Goal: Information Seeking & Learning: Learn about a topic

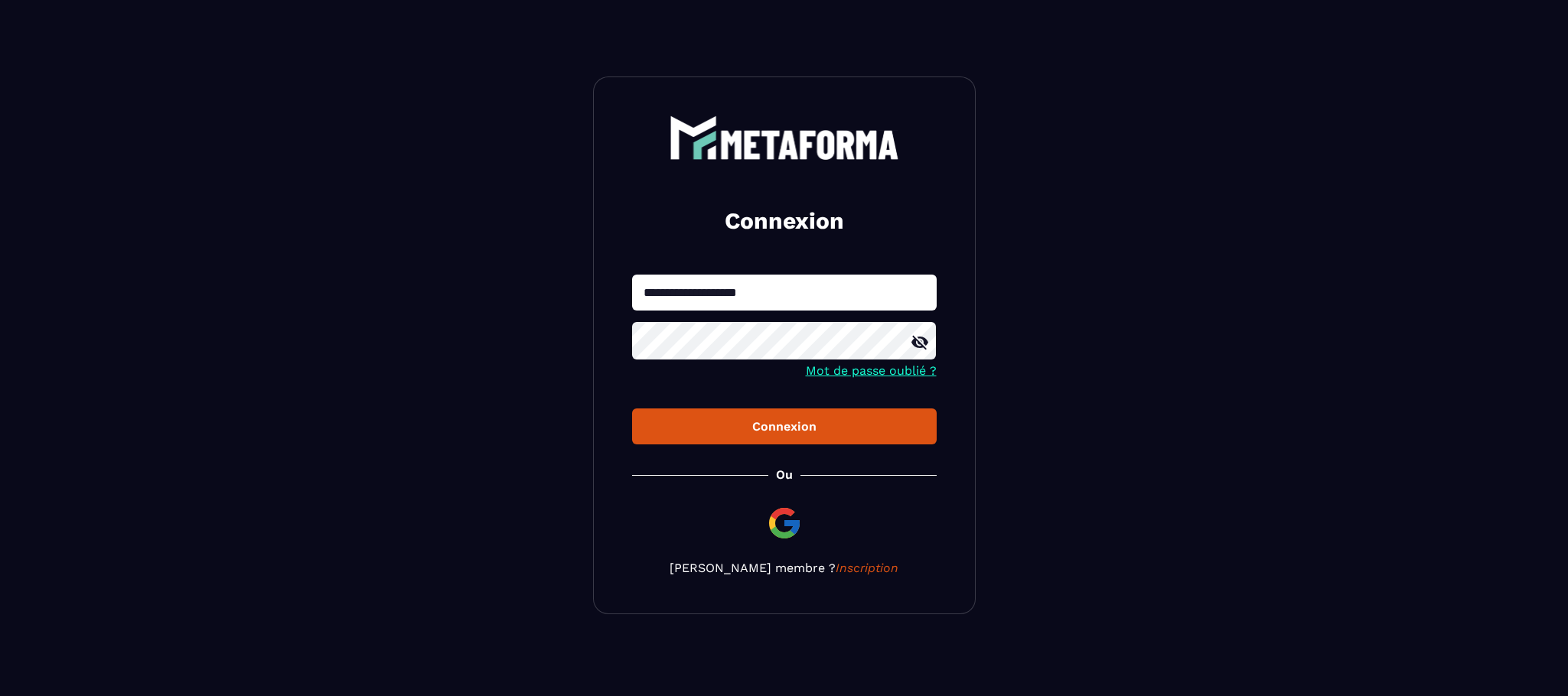
drag, startPoint x: 802, startPoint y: 294, endPoint x: 575, endPoint y: 286, distance: 227.1
click at [575, 286] on section "**********" at bounding box center [784, 345] width 1568 height 690
type input "**********"
click at [820, 425] on div "Connexion" at bounding box center [784, 426] width 280 height 14
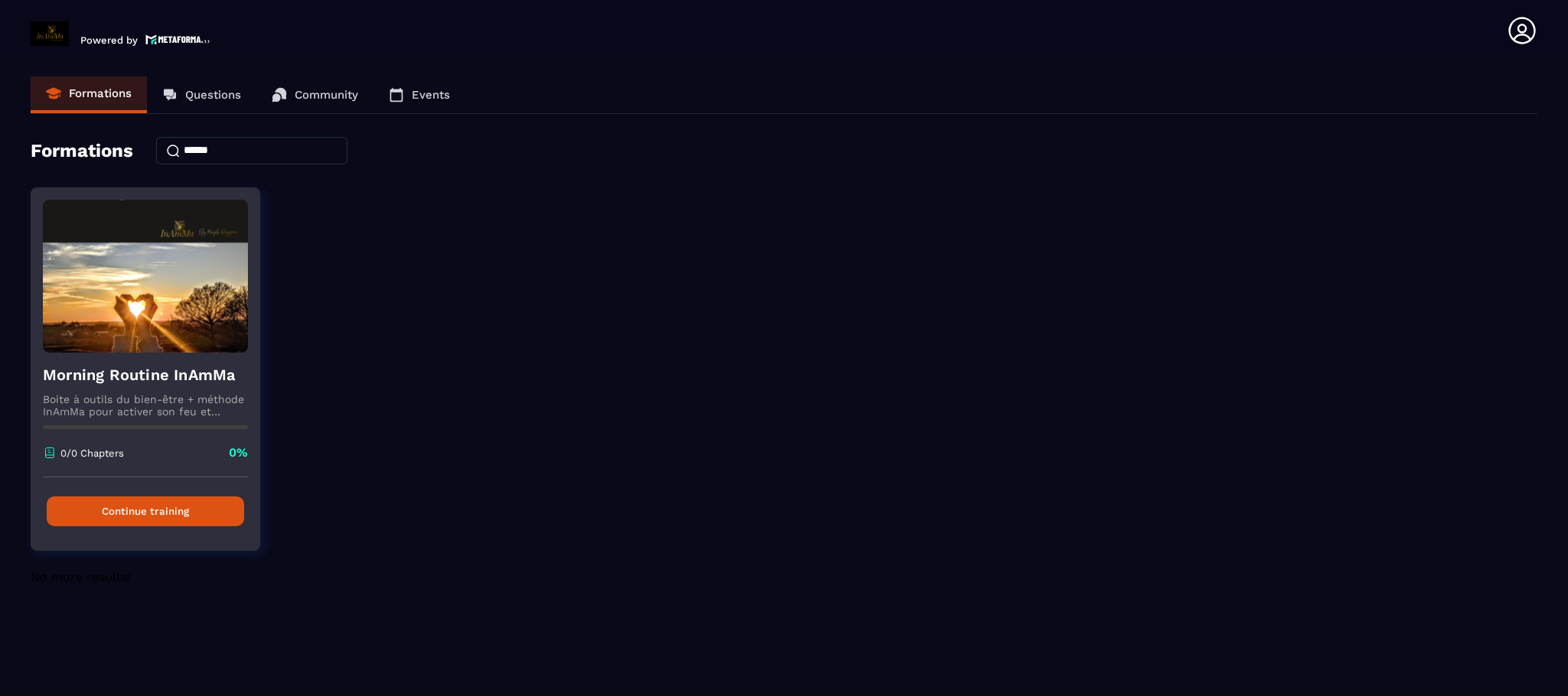
click at [140, 320] on img at bounding box center [145, 276] width 205 height 153
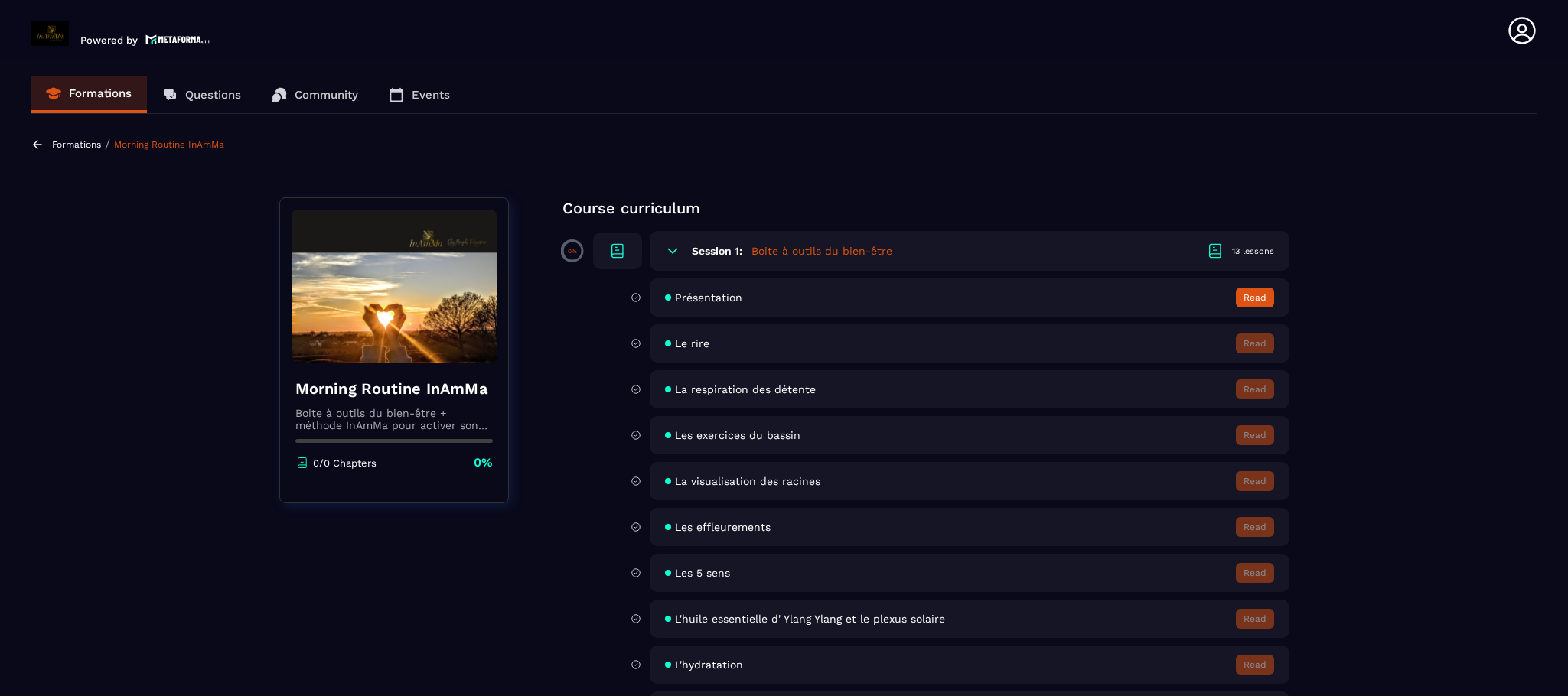
click at [786, 290] on div "Présentation Read" at bounding box center [970, 297] width 640 height 38
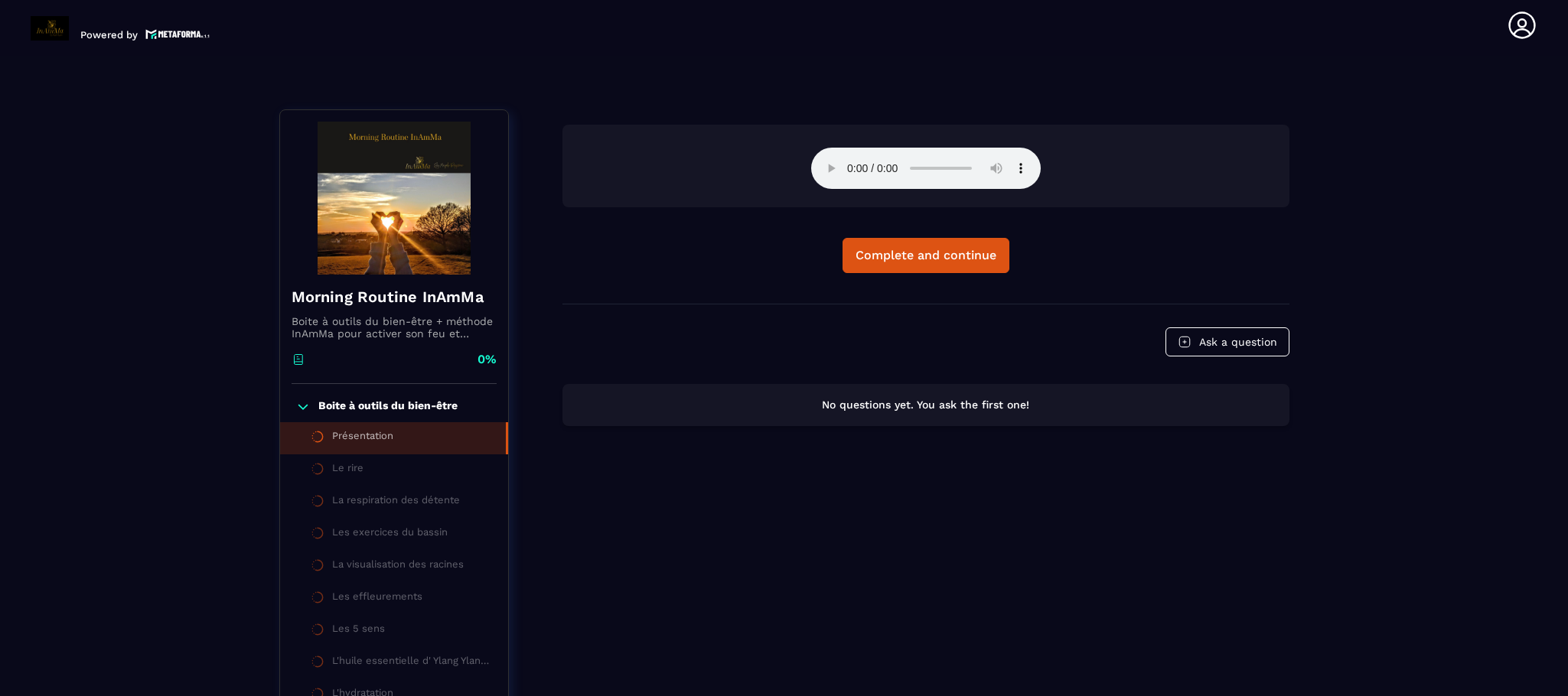
scroll to position [159, 0]
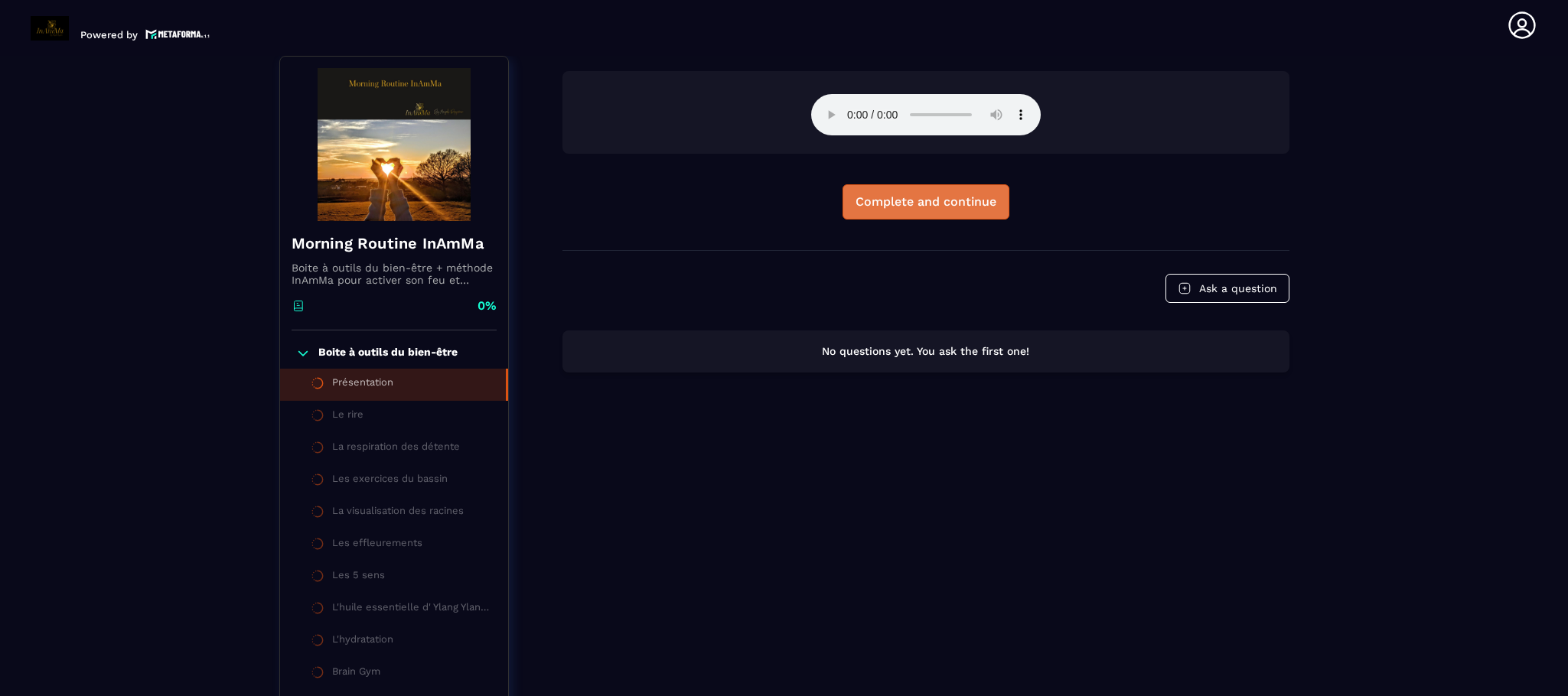
click at [918, 210] on button "Complete and continue" at bounding box center [925, 202] width 167 height 36
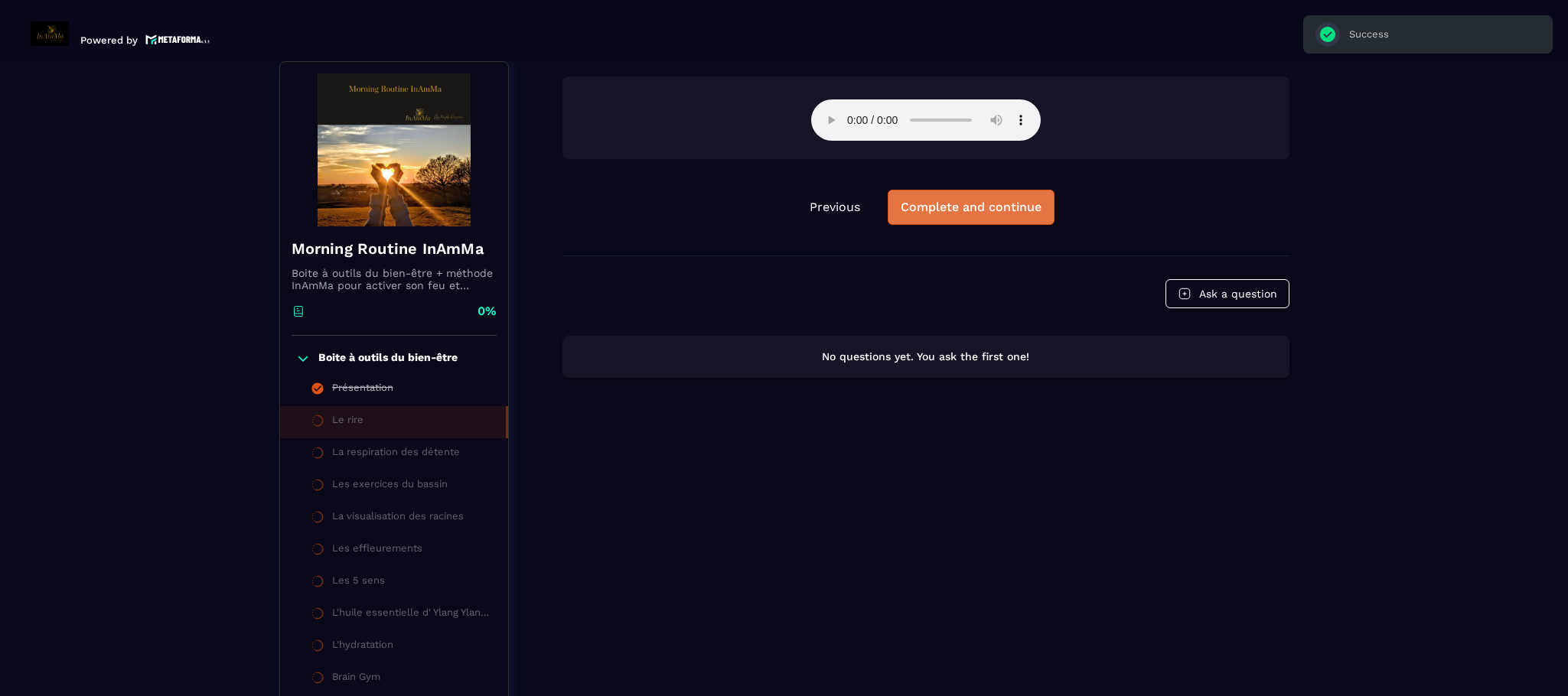
scroll to position [6, 0]
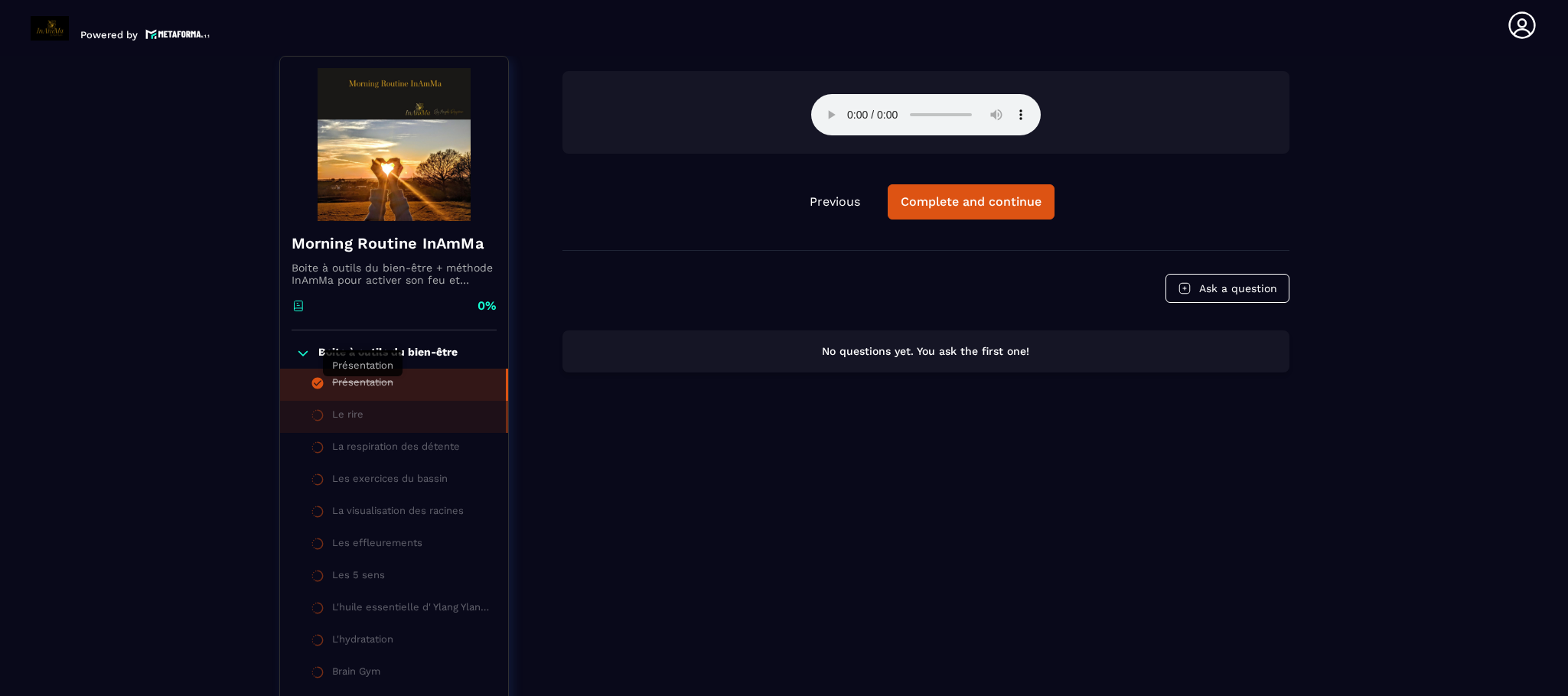
click at [377, 382] on div "Présentation" at bounding box center [363, 384] width 62 height 17
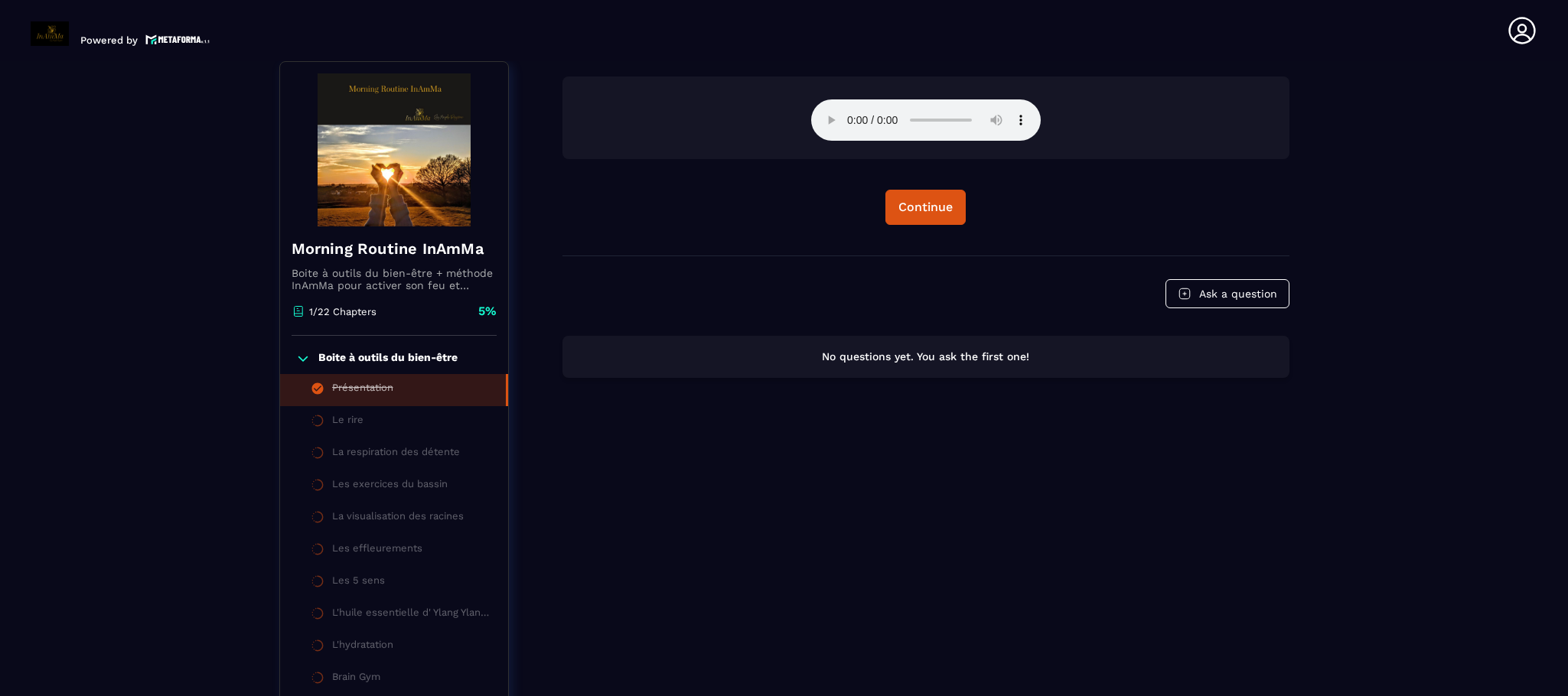
scroll to position [6, 0]
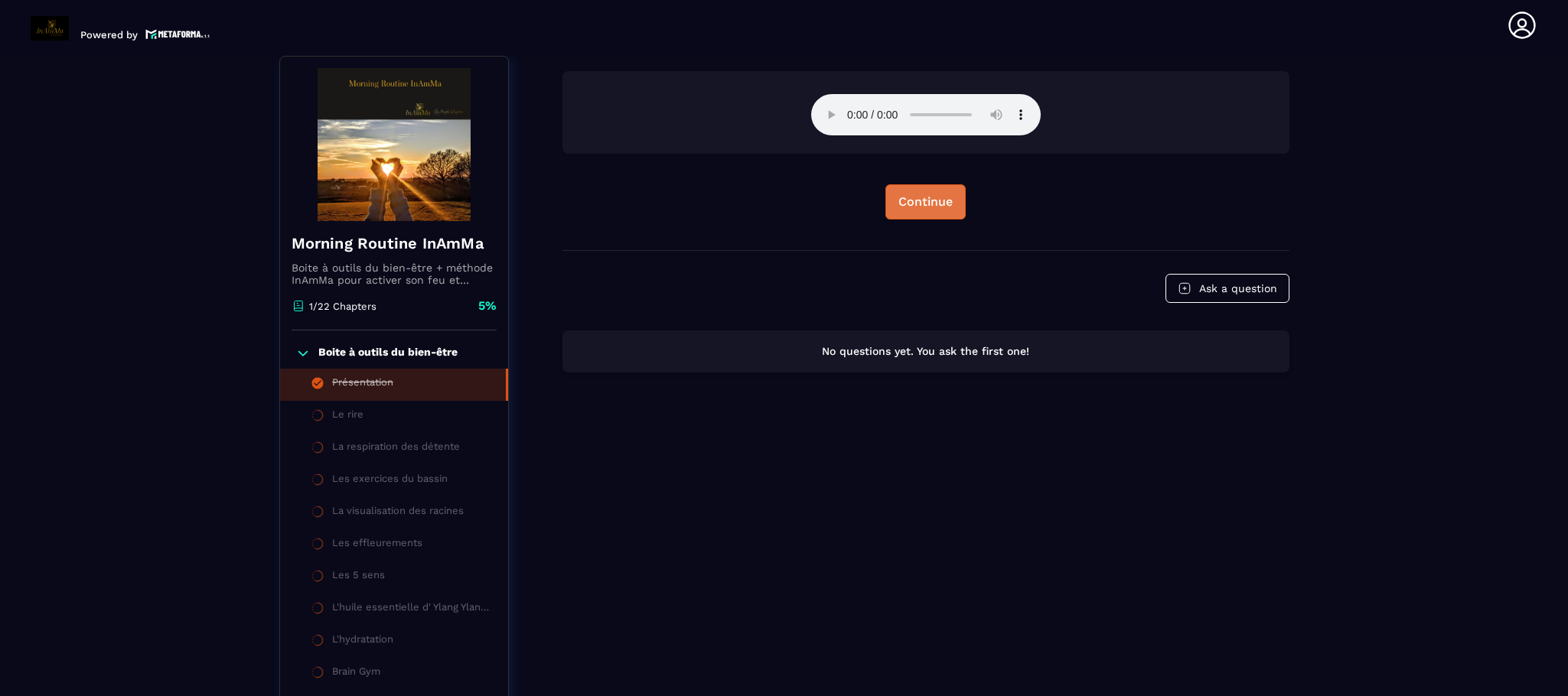
click at [926, 200] on div "Continue" at bounding box center [925, 201] width 54 height 15
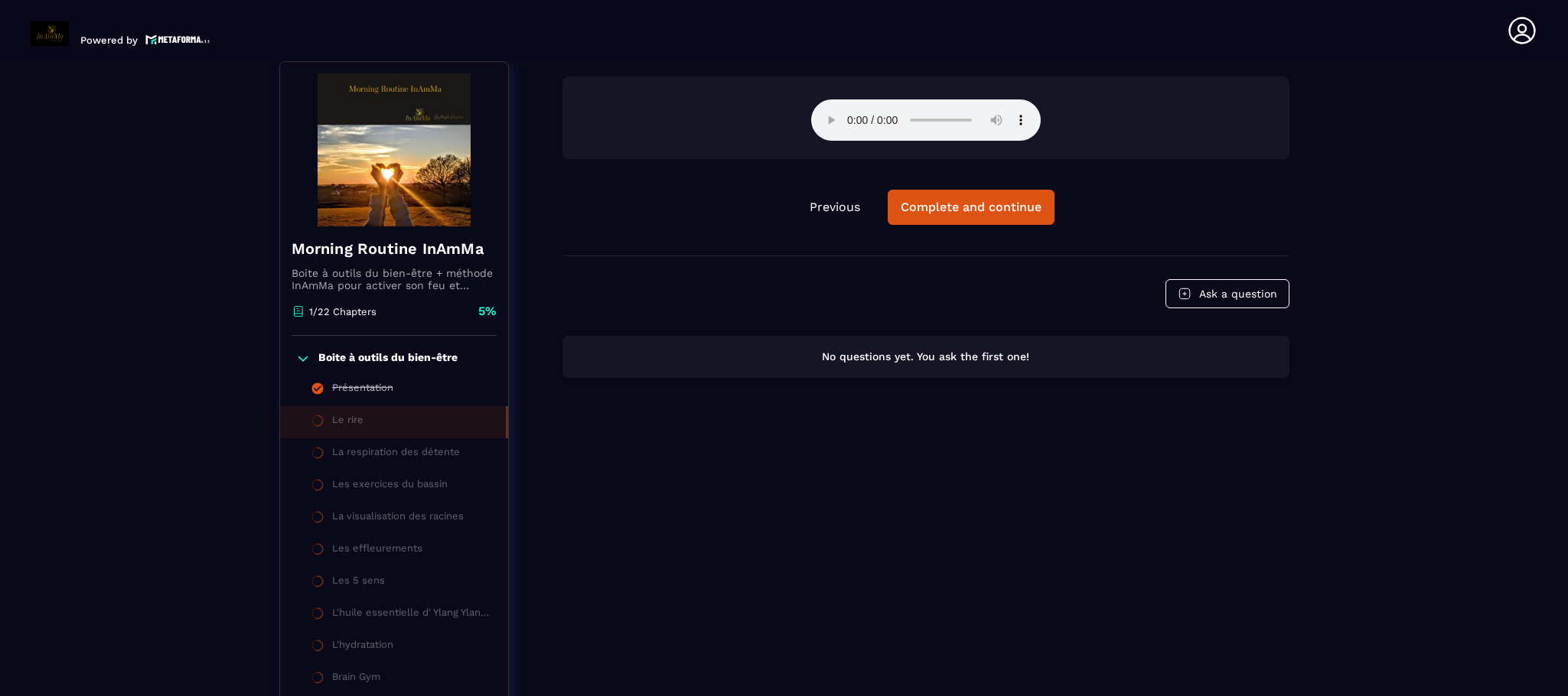
scroll to position [6, 0]
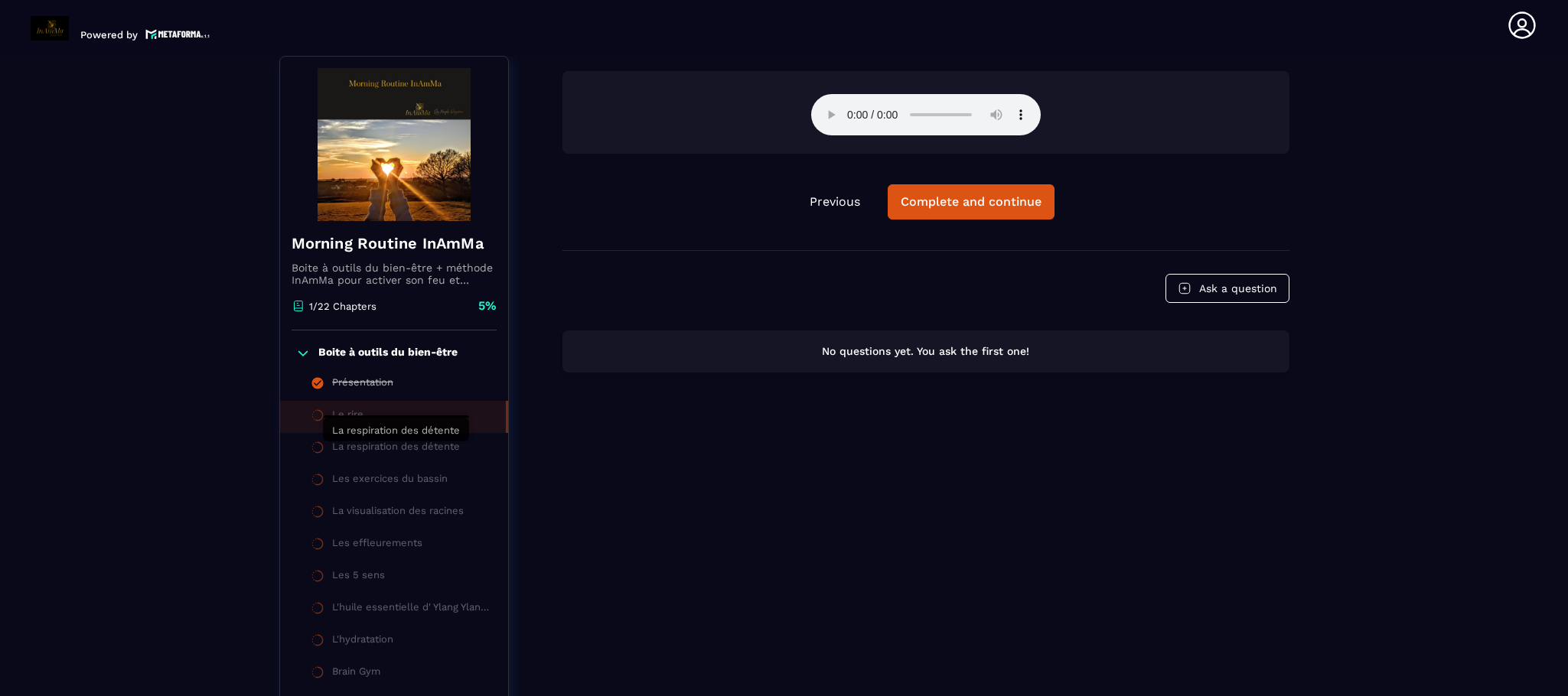
drag, startPoint x: 433, startPoint y: 446, endPoint x: 436, endPoint y: 453, distance: 7.6
click at [433, 448] on div "La respiration des détente" at bounding box center [396, 448] width 128 height 17
click at [969, 191] on button "Complete and continue" at bounding box center [970, 202] width 167 height 36
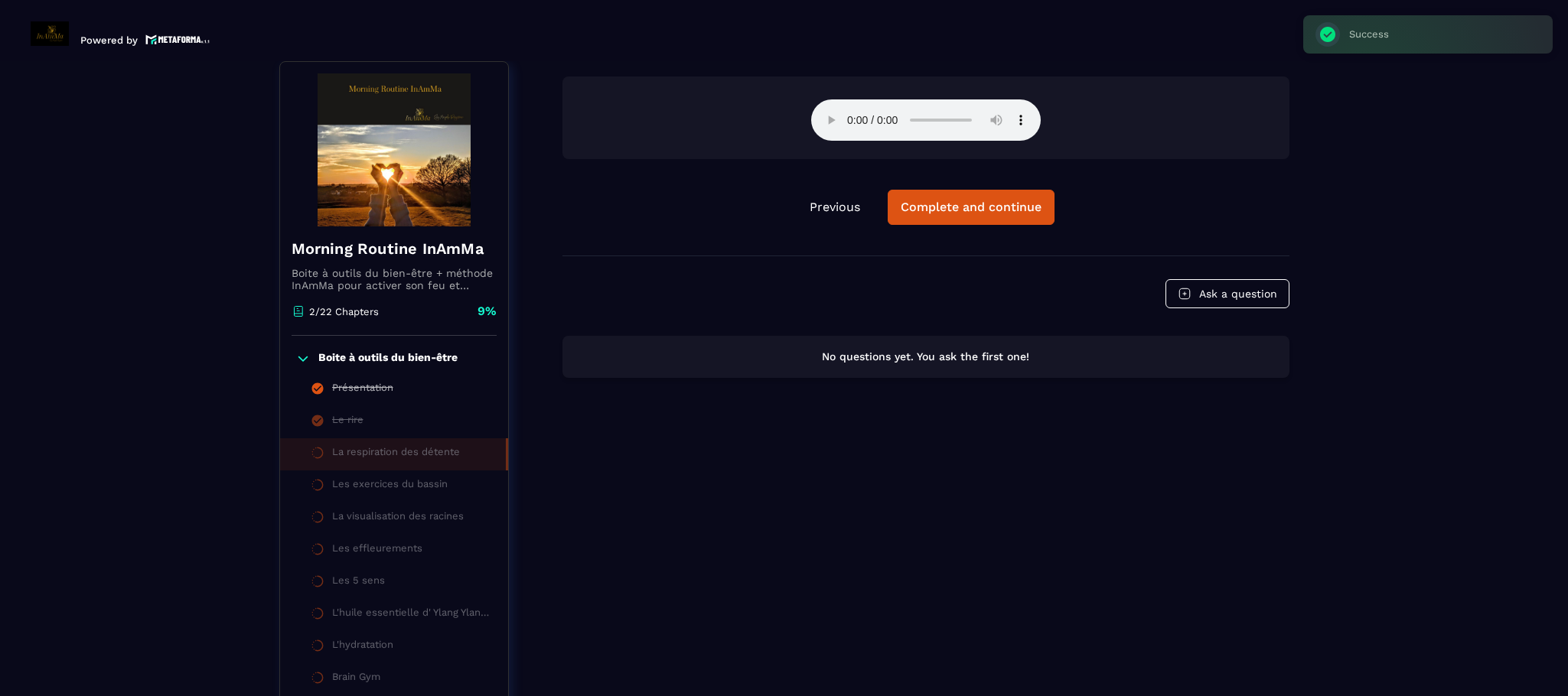
scroll to position [6, 0]
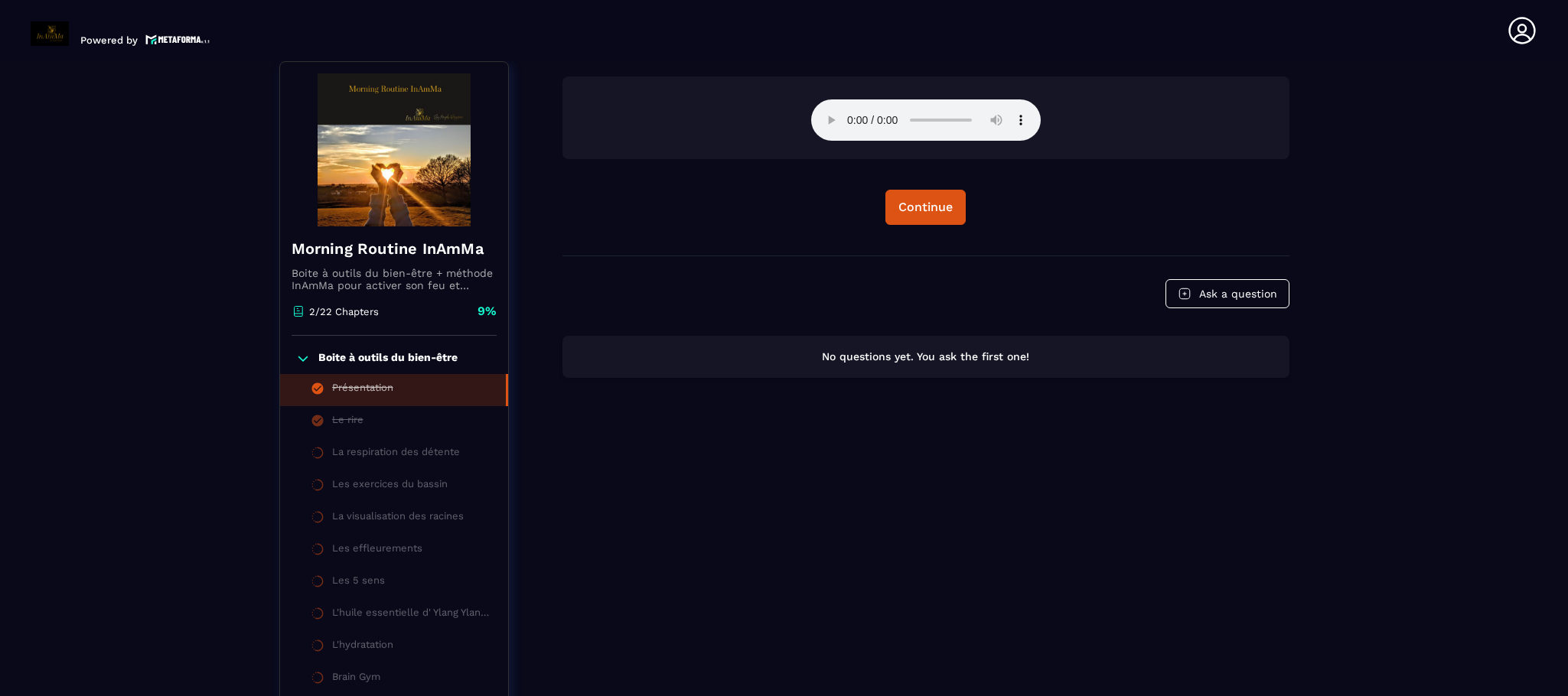
scroll to position [6, 0]
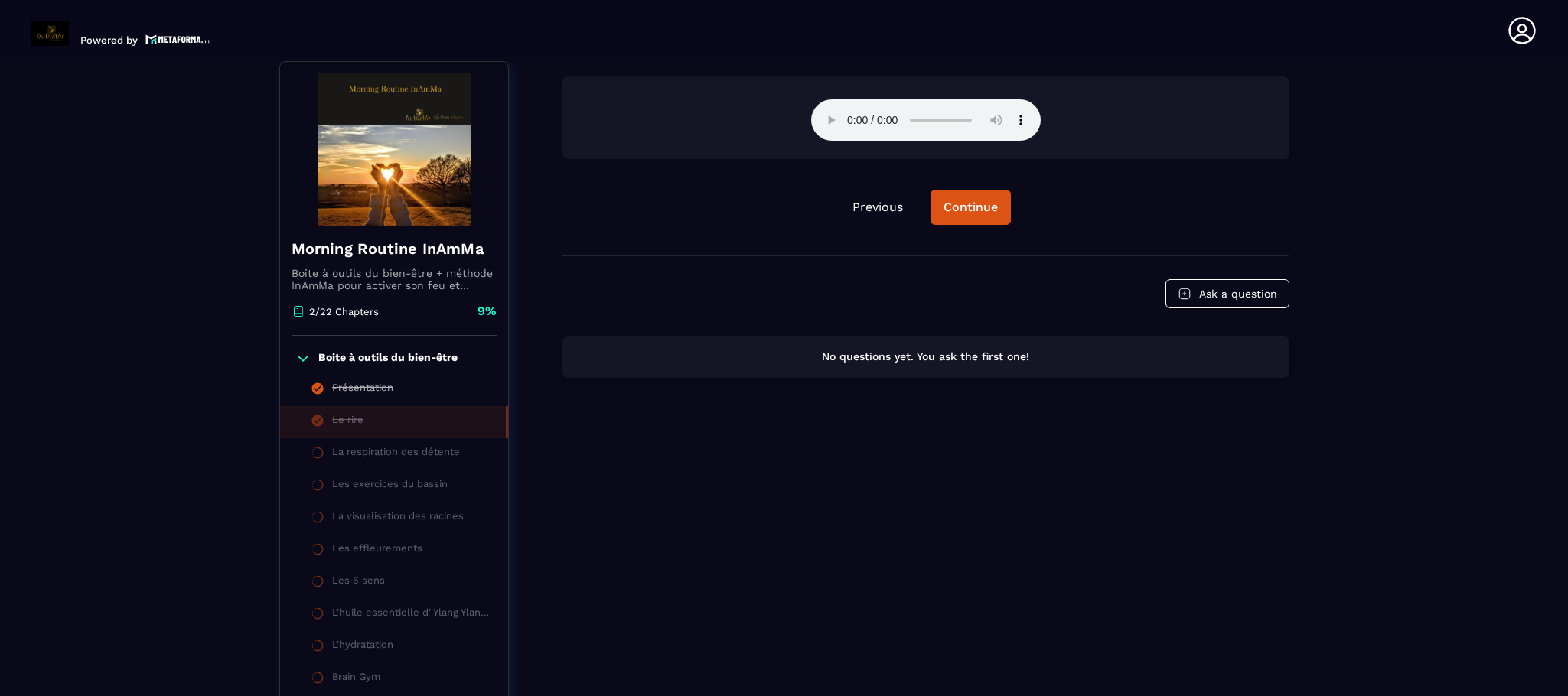
scroll to position [6, 0]
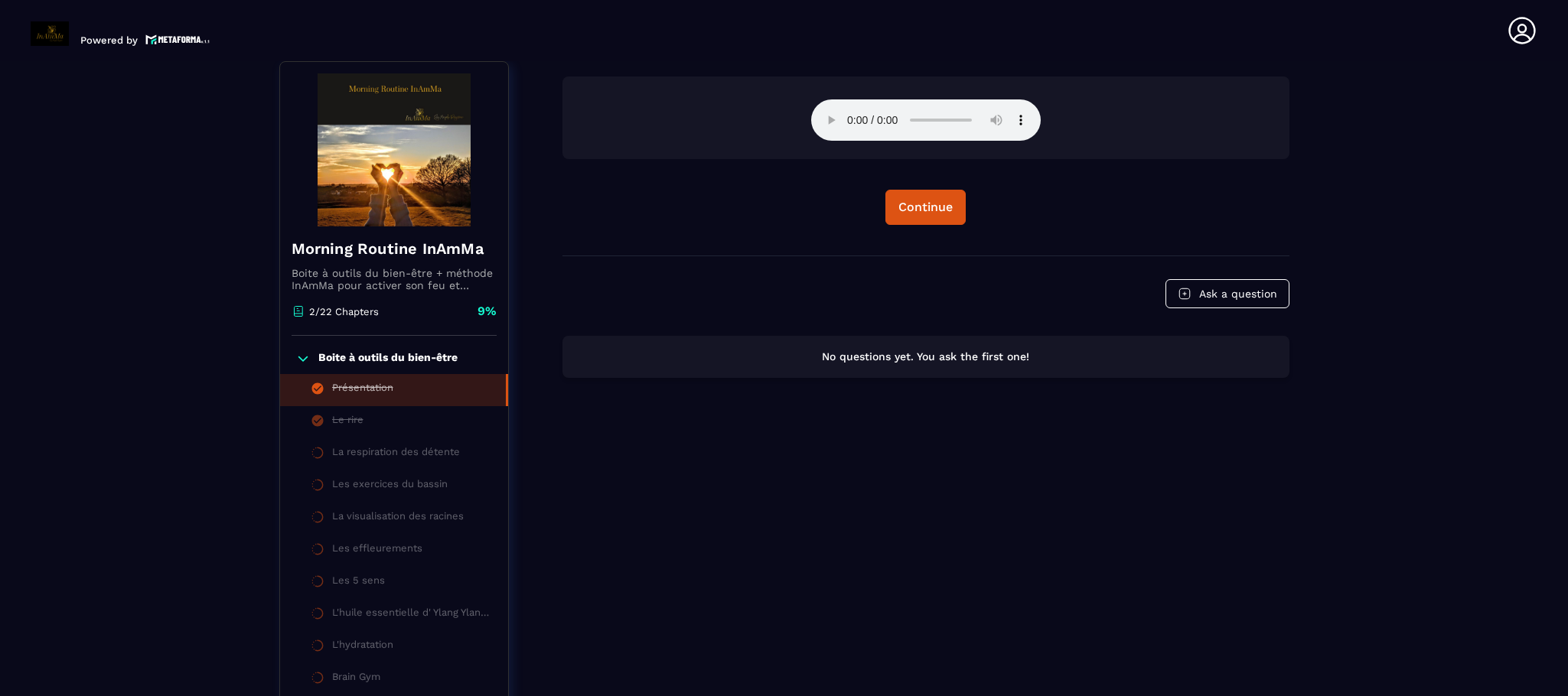
scroll to position [6, 0]
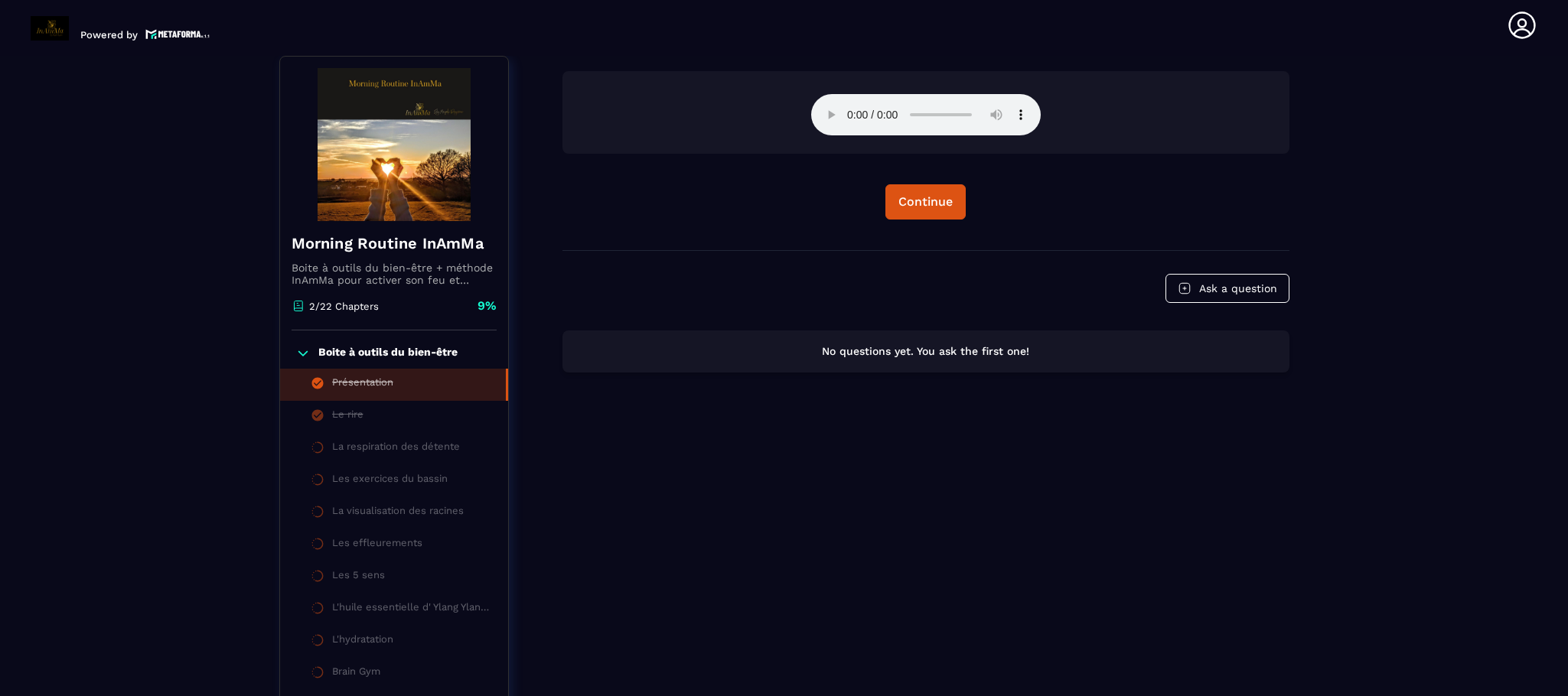
click at [365, 350] on p "Boite à outils du bien-être" at bounding box center [388, 353] width 139 height 15
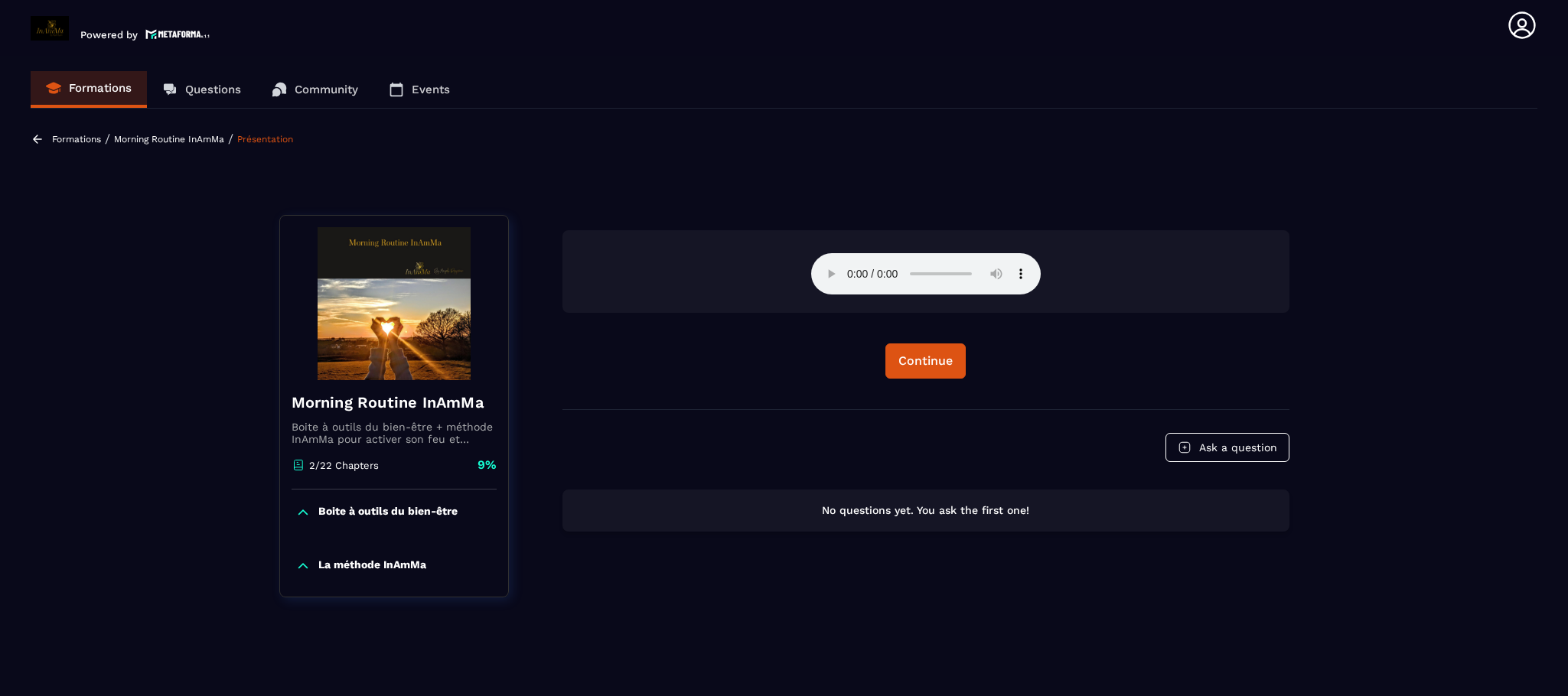
click at [402, 516] on p "Boite à outils du bien-être" at bounding box center [388, 512] width 139 height 15
click at [1523, 31] on icon at bounding box center [1521, 25] width 31 height 31
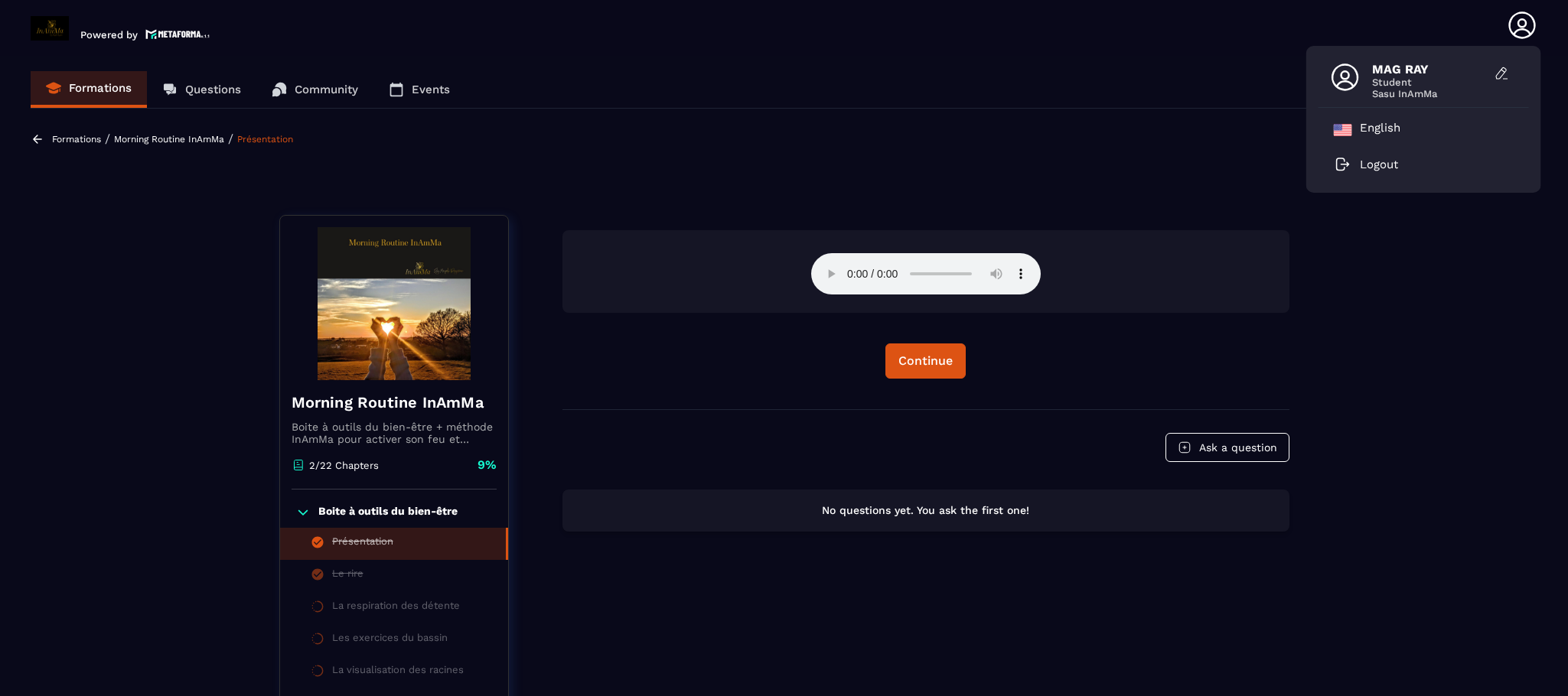
click at [154, 134] on p "Morning Routine InAmMa" at bounding box center [169, 140] width 111 height 11
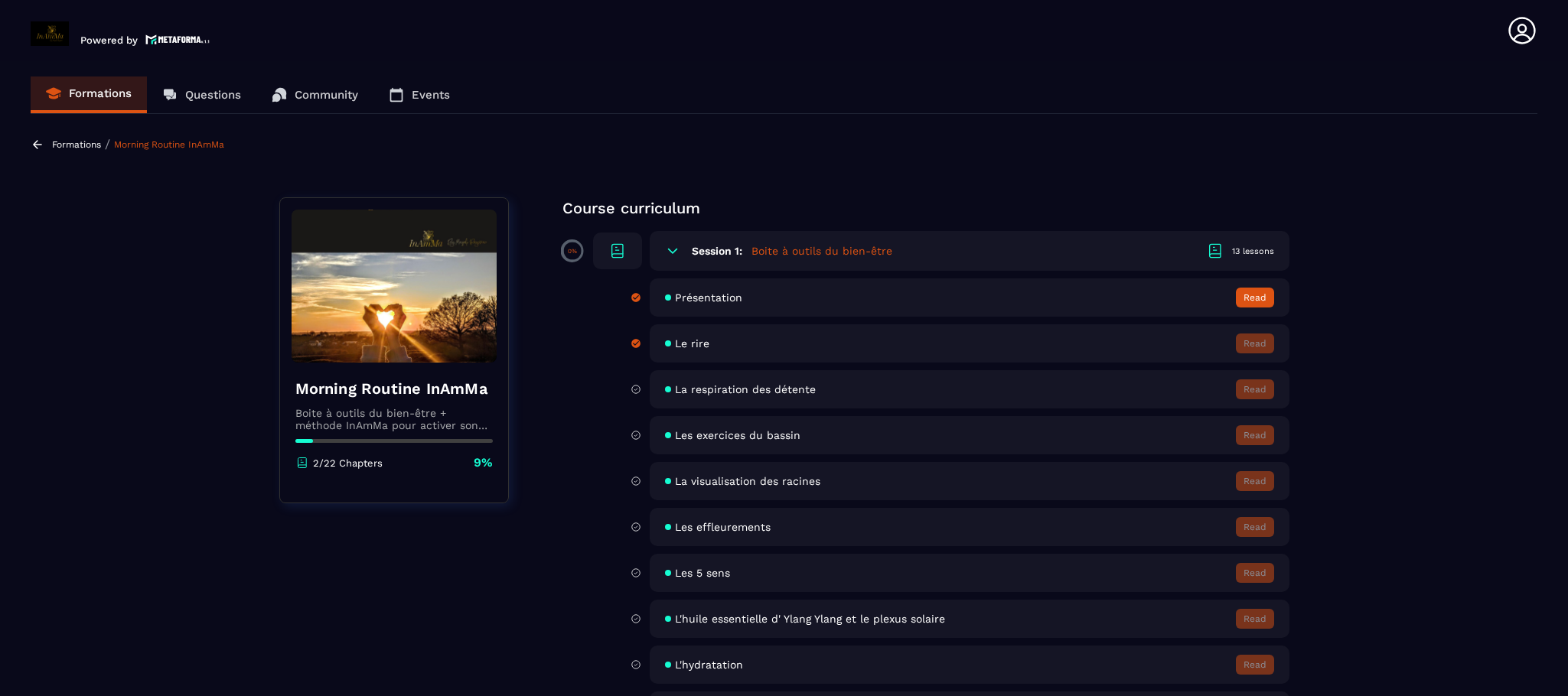
click at [71, 142] on p "Formations" at bounding box center [77, 144] width 49 height 11
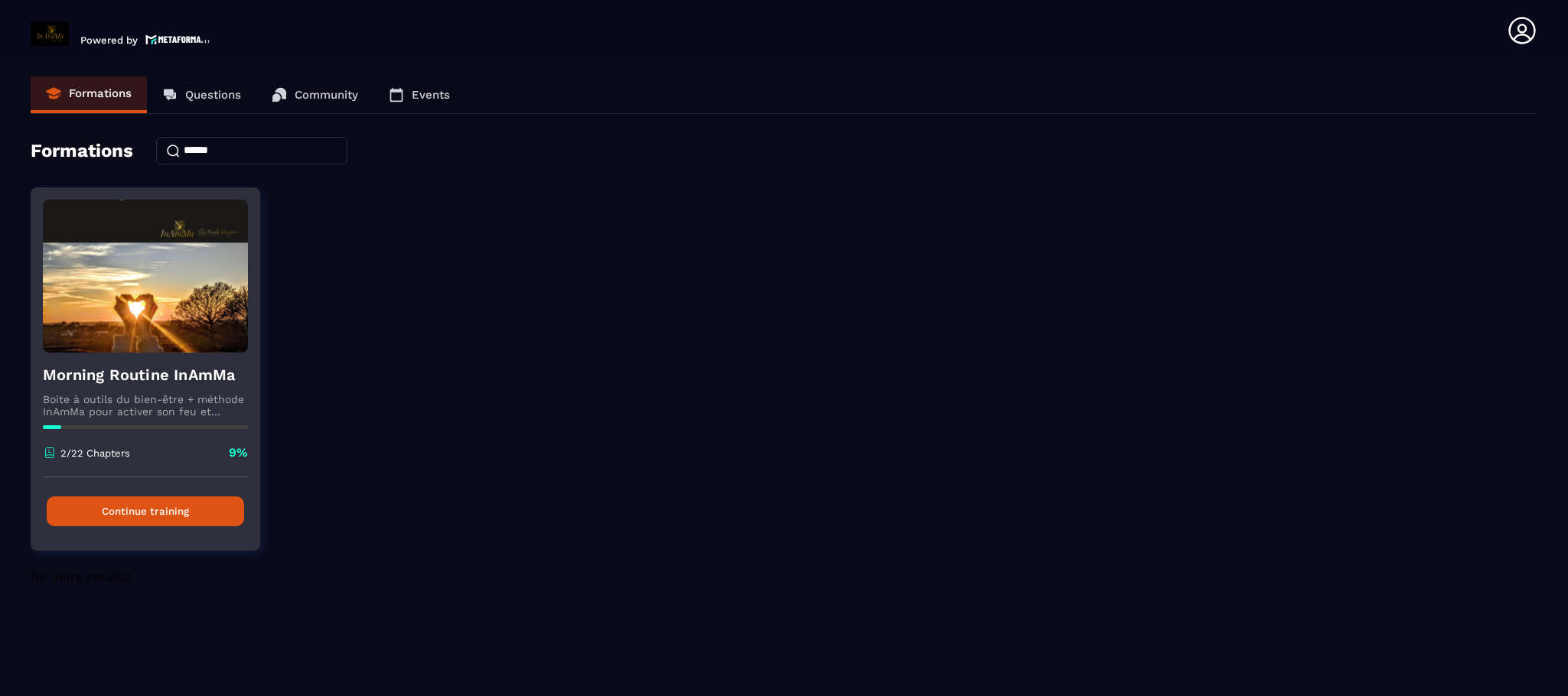
click at [186, 503] on button "Continue training" at bounding box center [145, 511] width 197 height 30
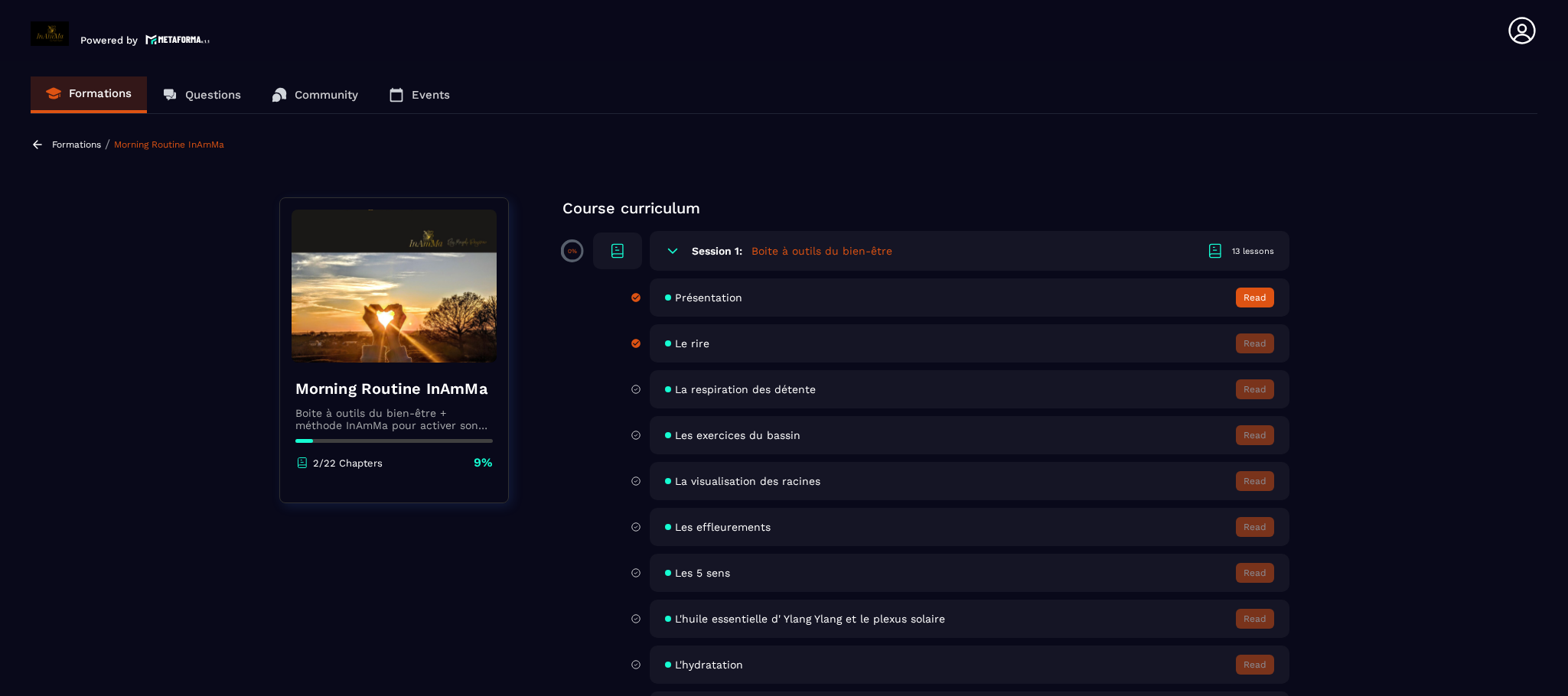
click at [1273, 296] on button "Read" at bounding box center [1255, 297] width 38 height 20
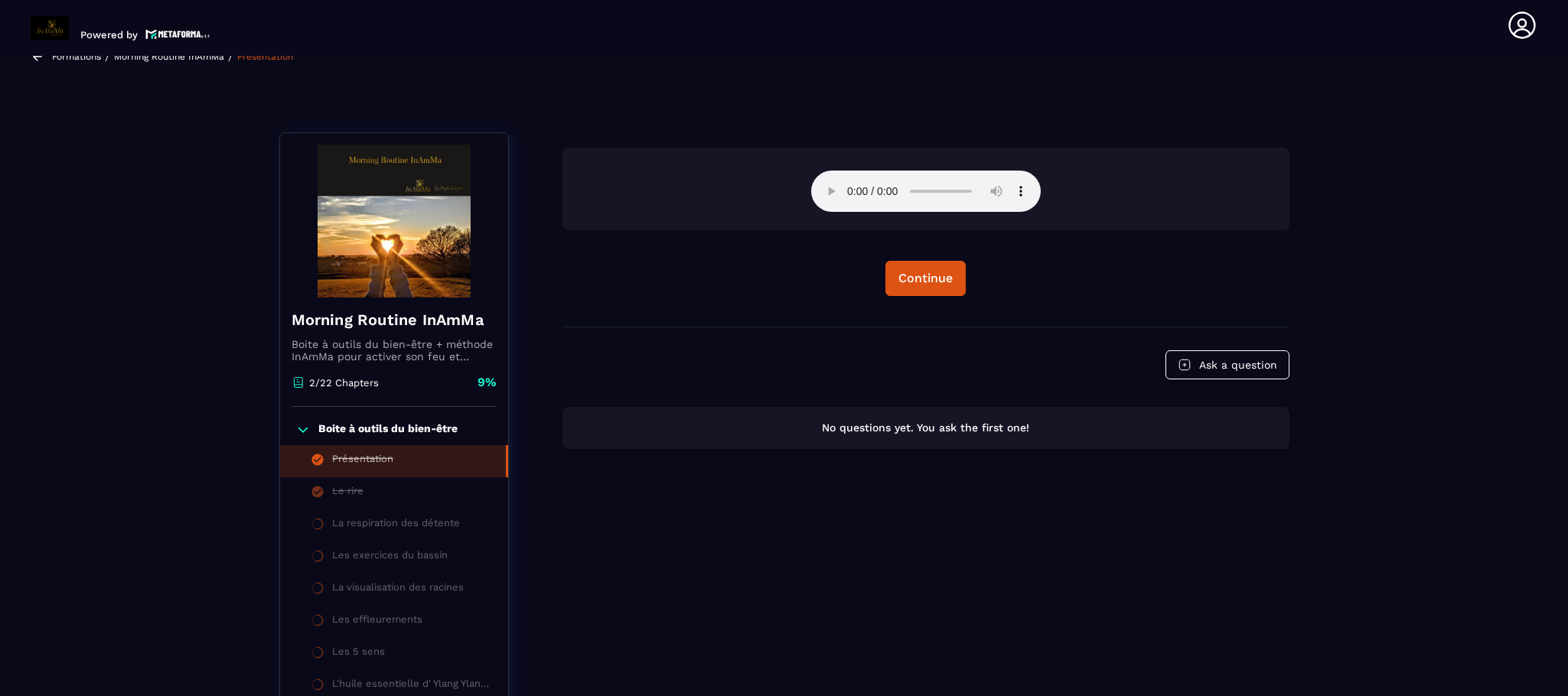
scroll to position [159, 0]
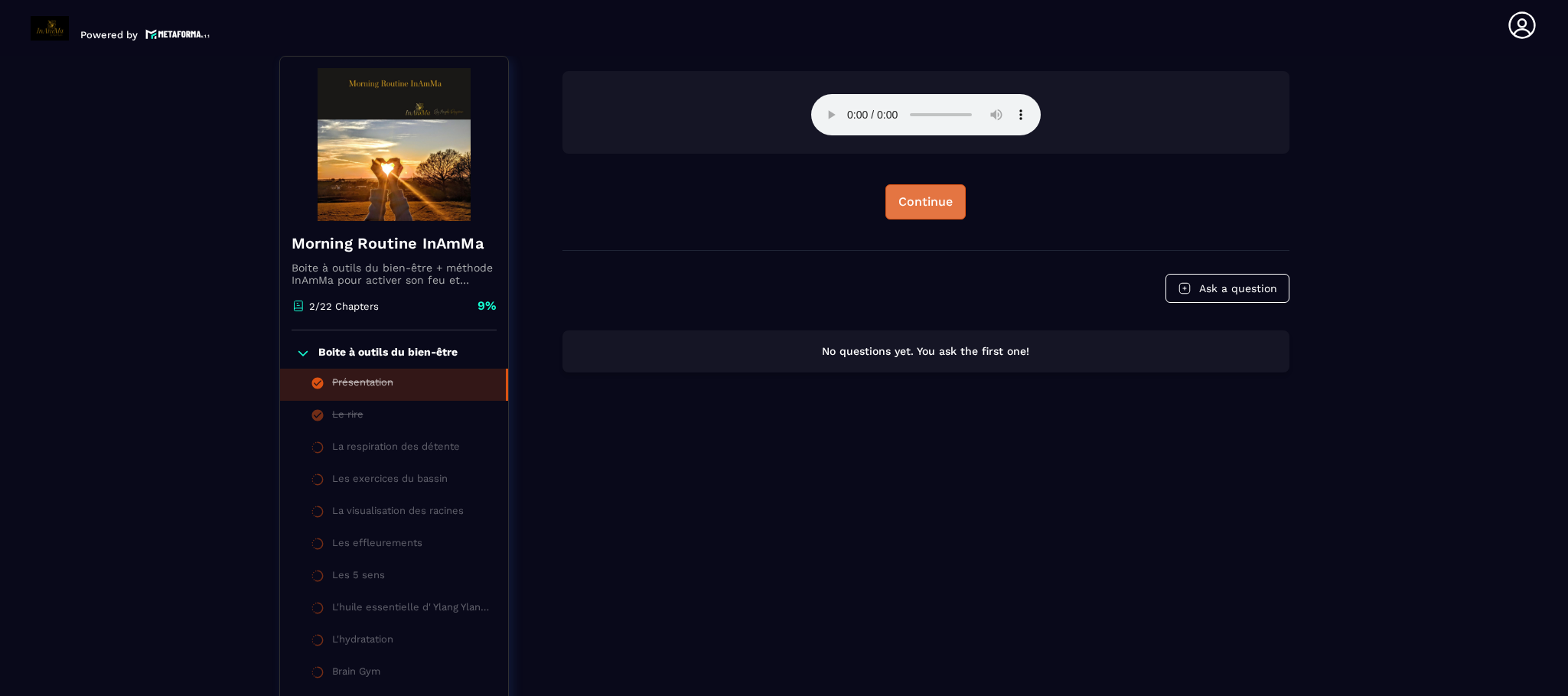
click at [951, 207] on div "Continue" at bounding box center [925, 201] width 54 height 15
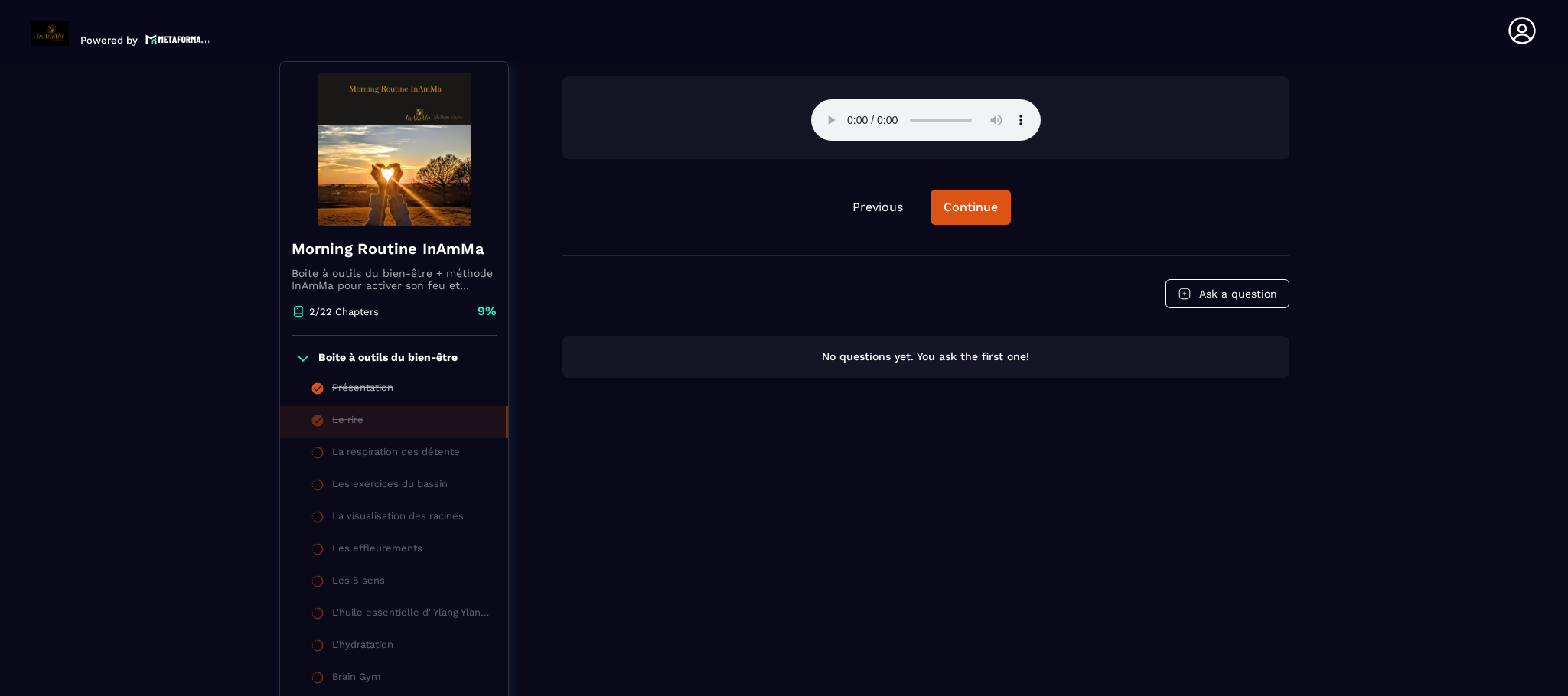
scroll to position [6, 0]
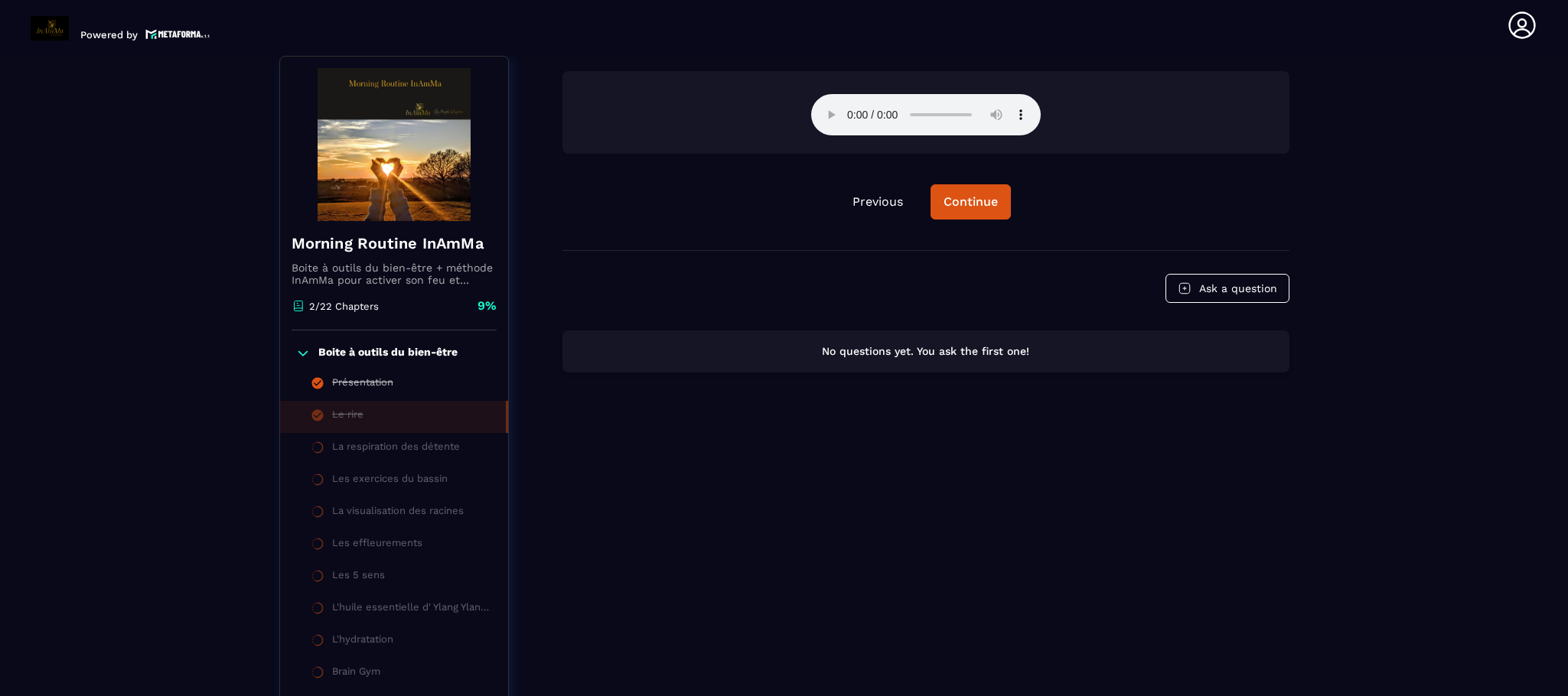
click at [951, 207] on div "Continue" at bounding box center [970, 201] width 54 height 15
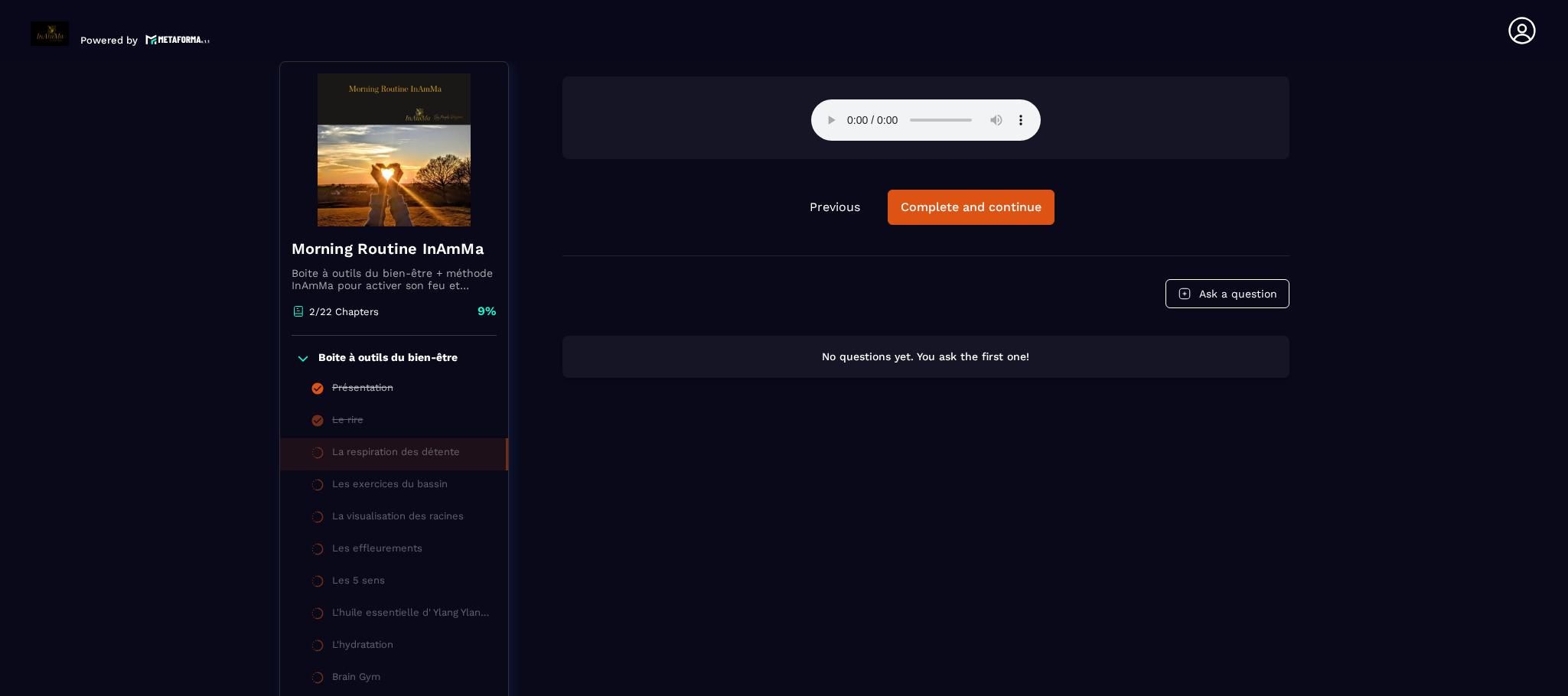
scroll to position [6, 0]
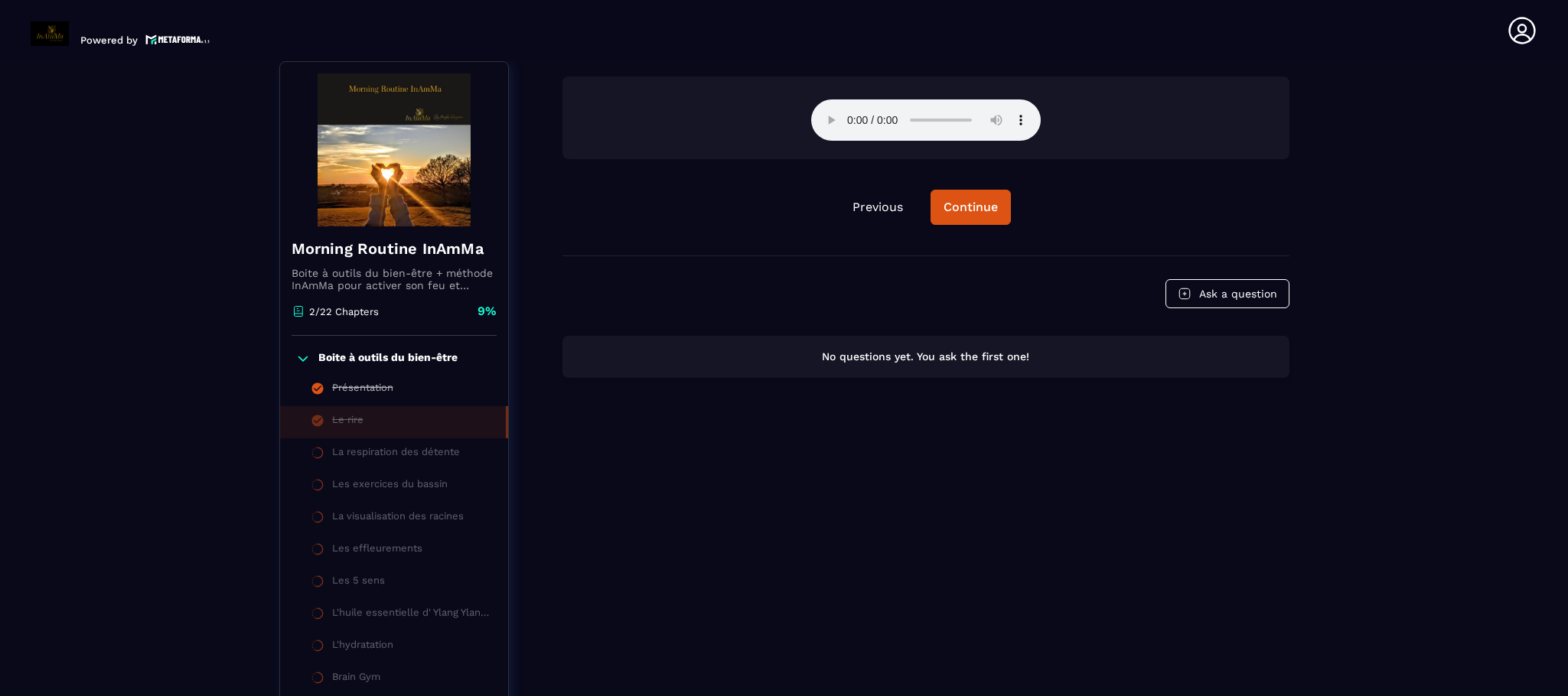
scroll to position [6, 0]
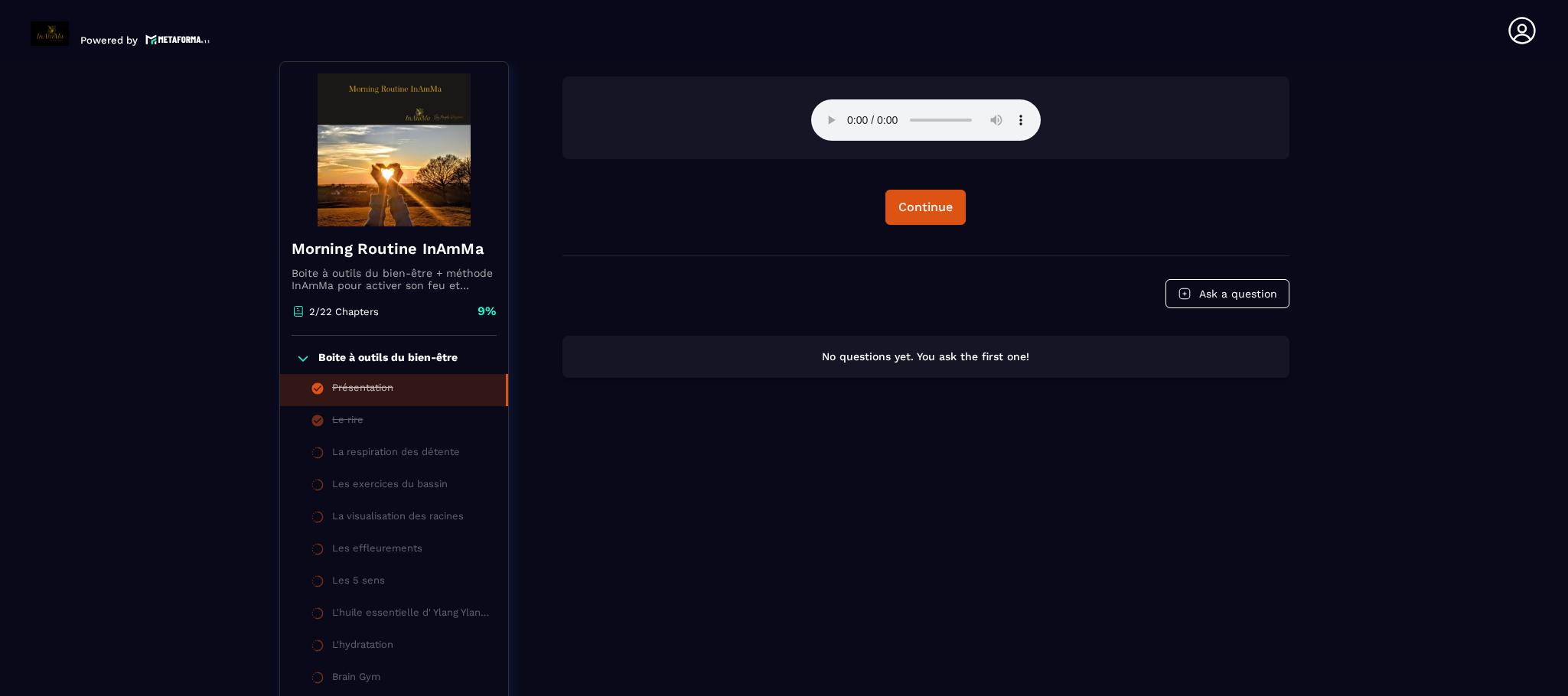
scroll to position [6, 0]
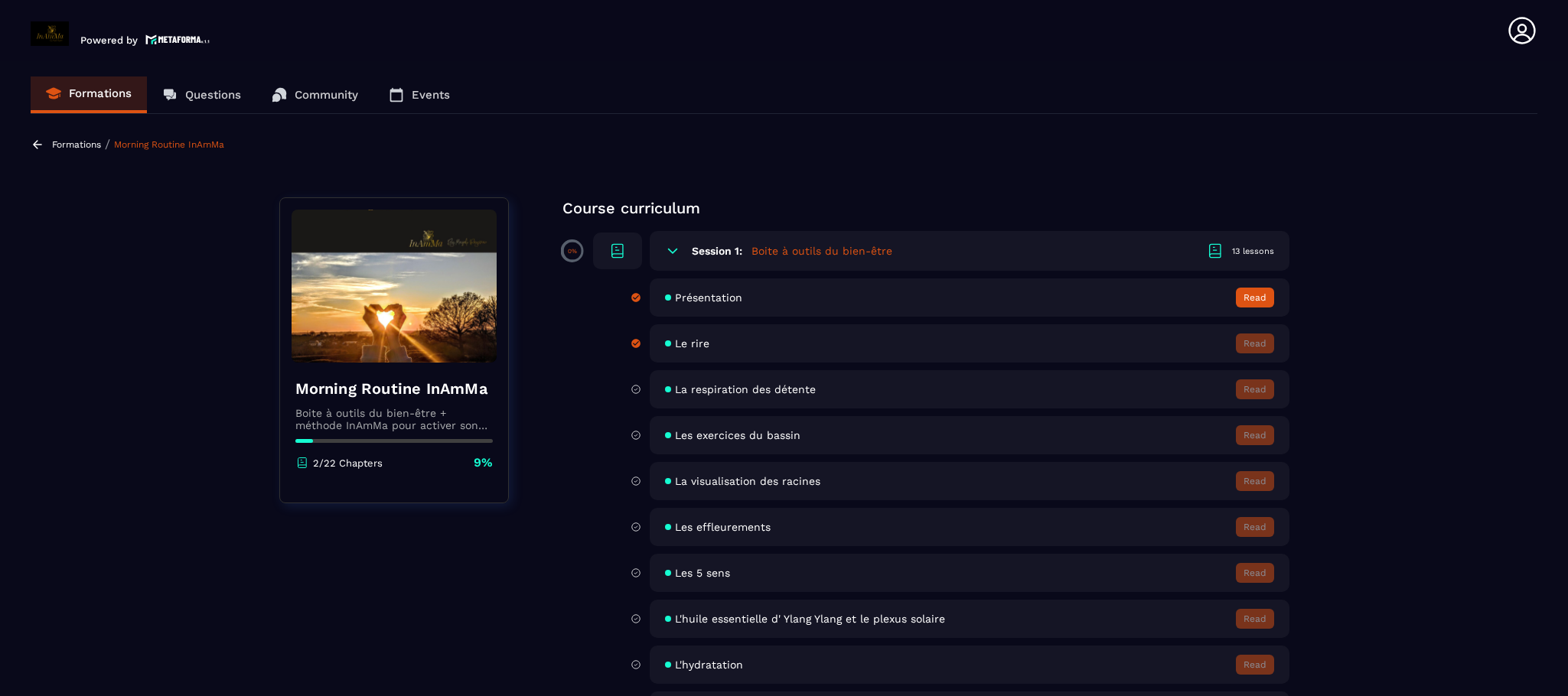
click at [73, 147] on p "Formations" at bounding box center [77, 144] width 49 height 11
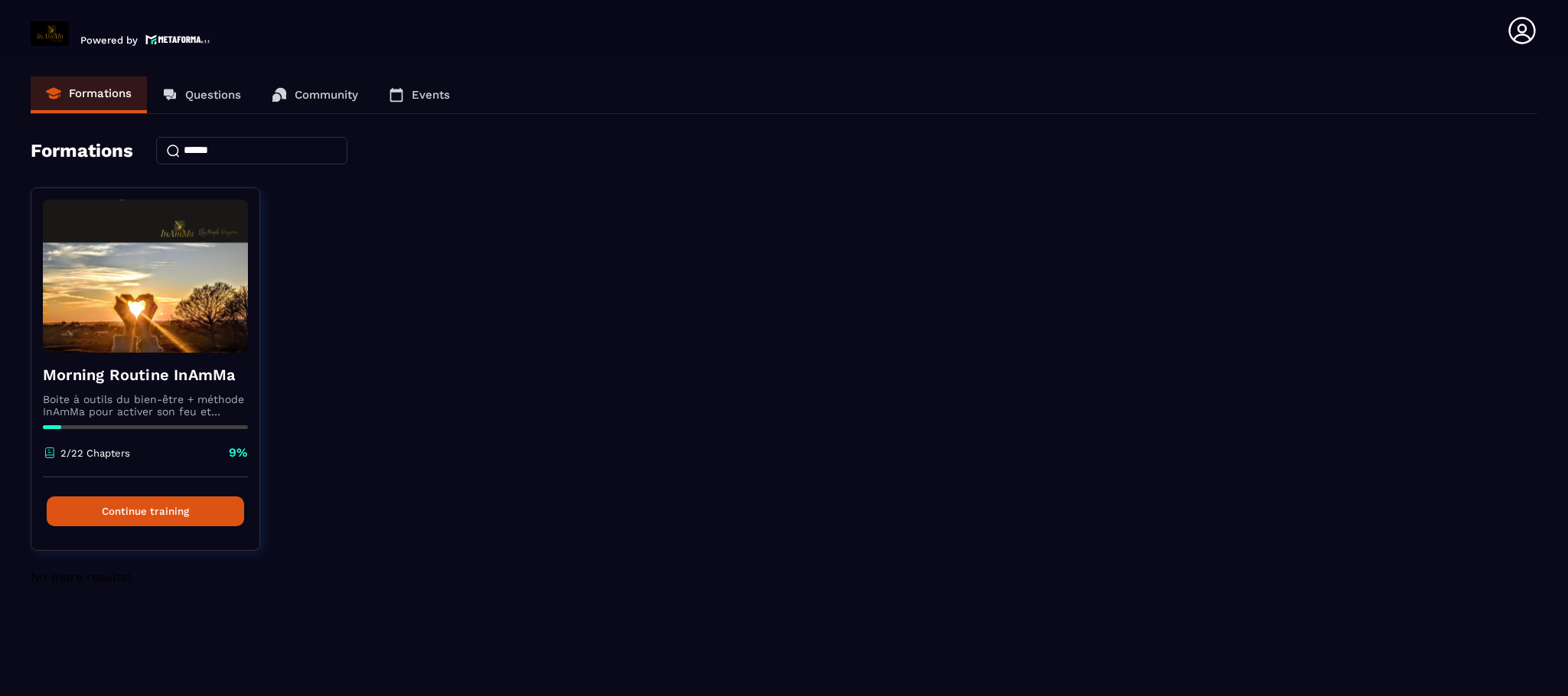
click at [426, 96] on p "Events" at bounding box center [430, 94] width 38 height 13
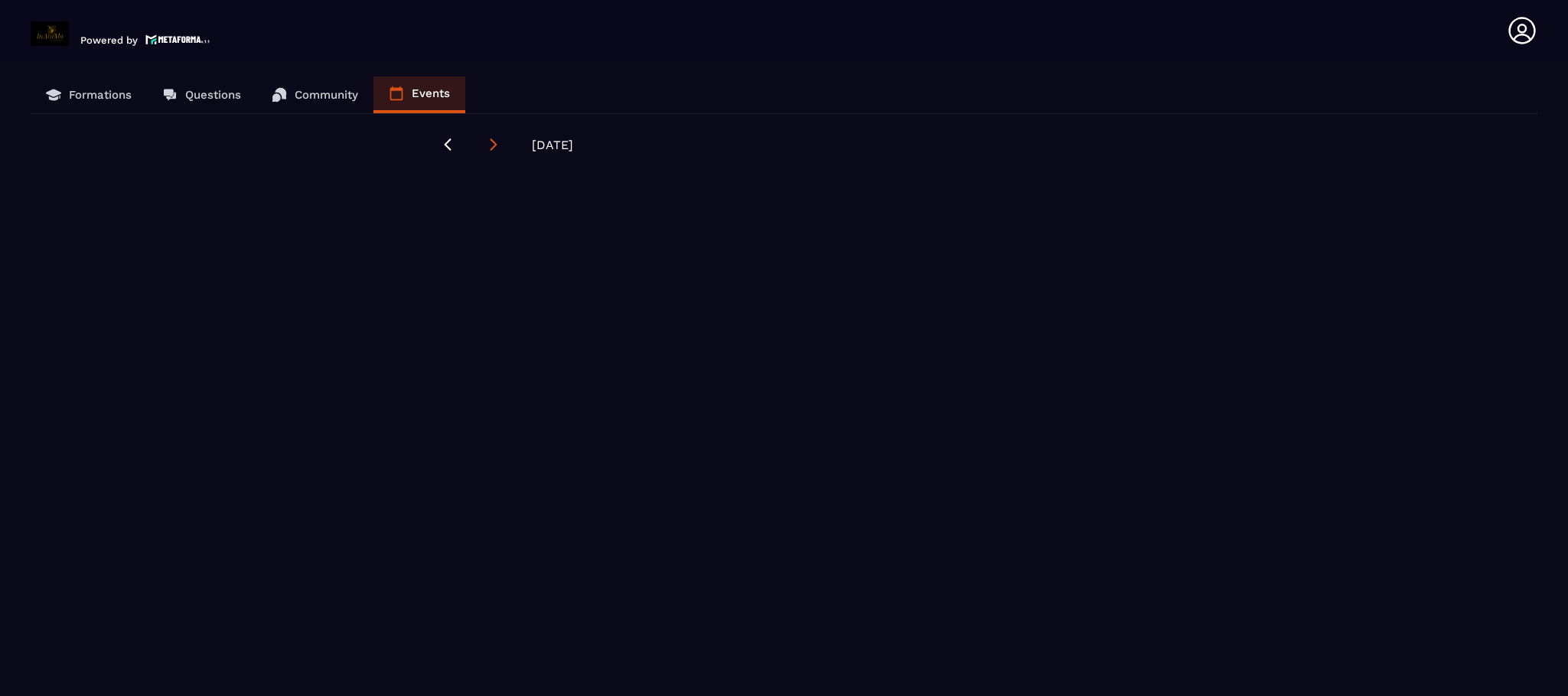
click at [486, 140] on icon at bounding box center [493, 144] width 15 height 15
click at [119, 89] on p "Formations" at bounding box center [99, 94] width 62 height 13
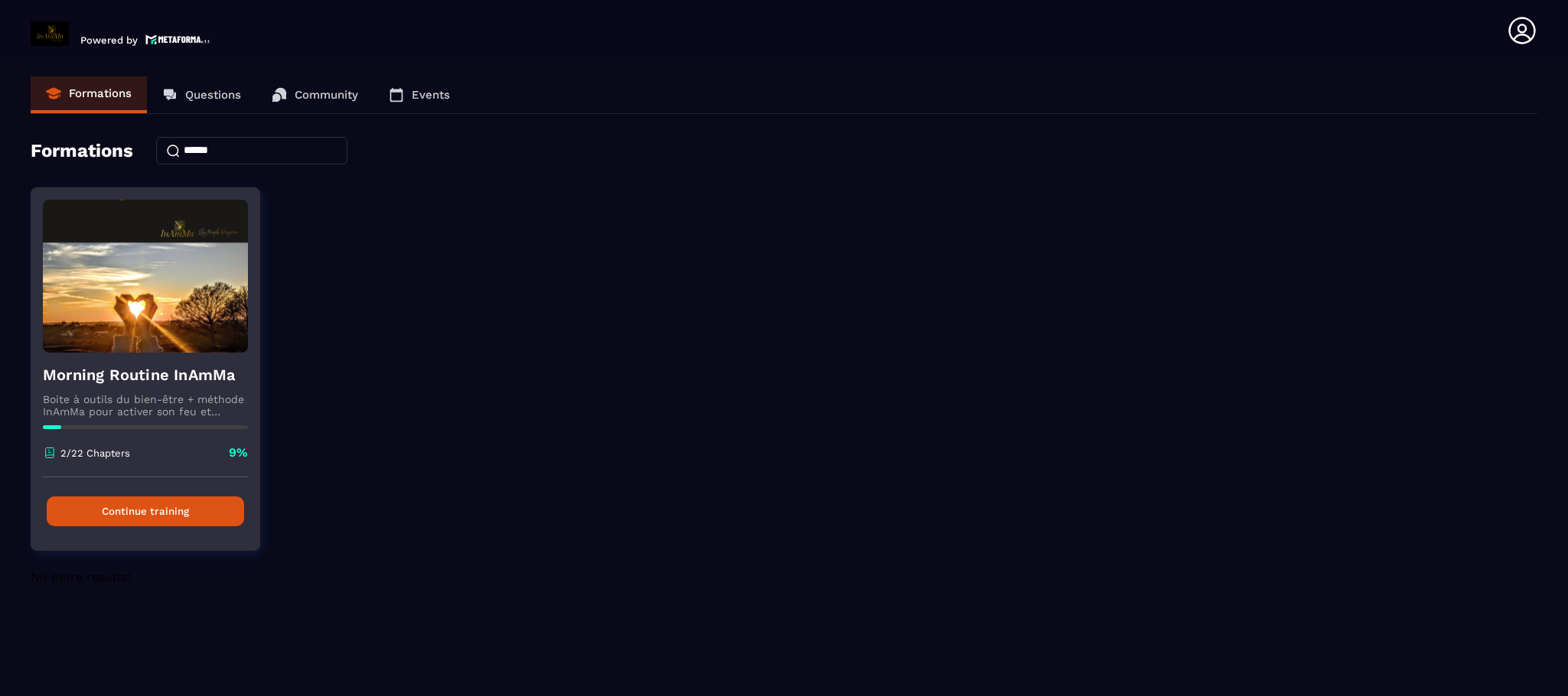
click at [81, 507] on button "Continue training" at bounding box center [145, 511] width 197 height 30
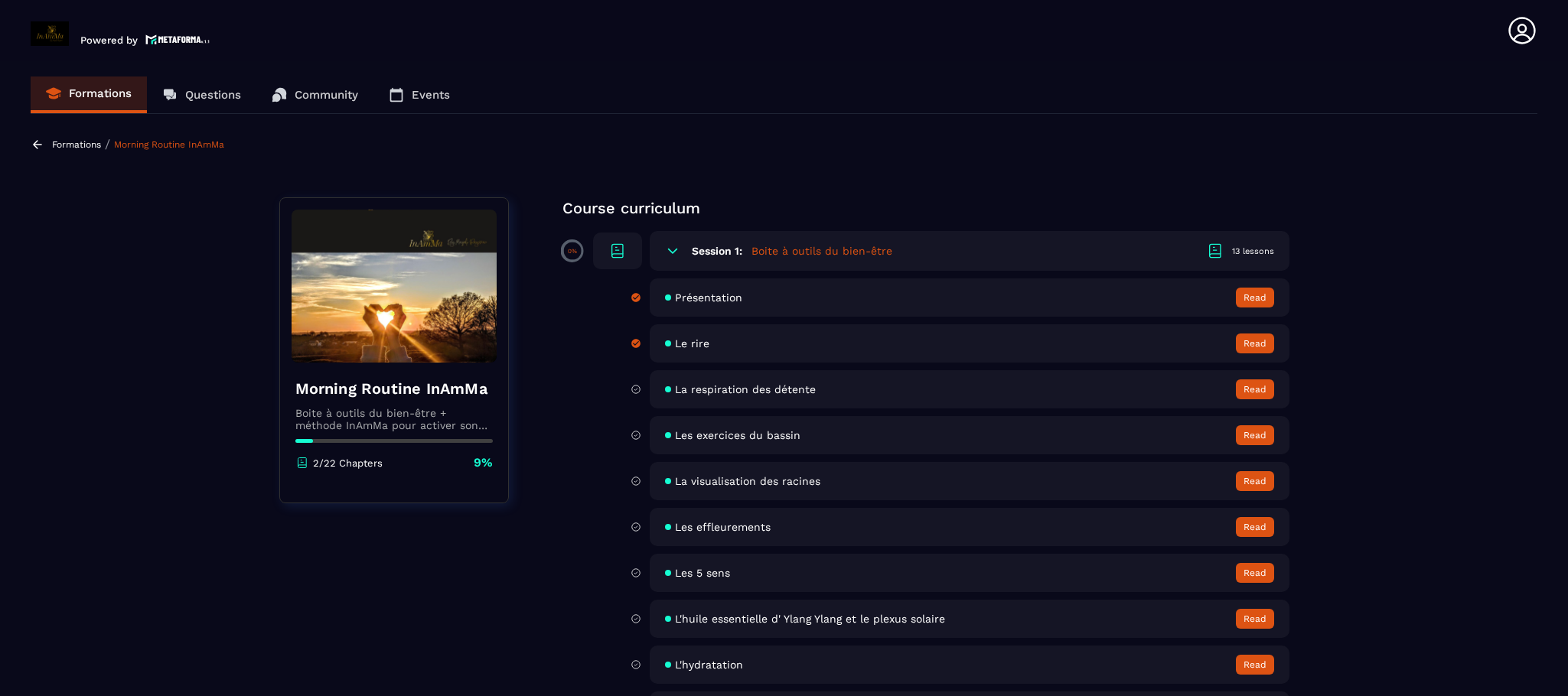
click at [739, 392] on span "La respiration des détente" at bounding box center [745, 390] width 141 height 13
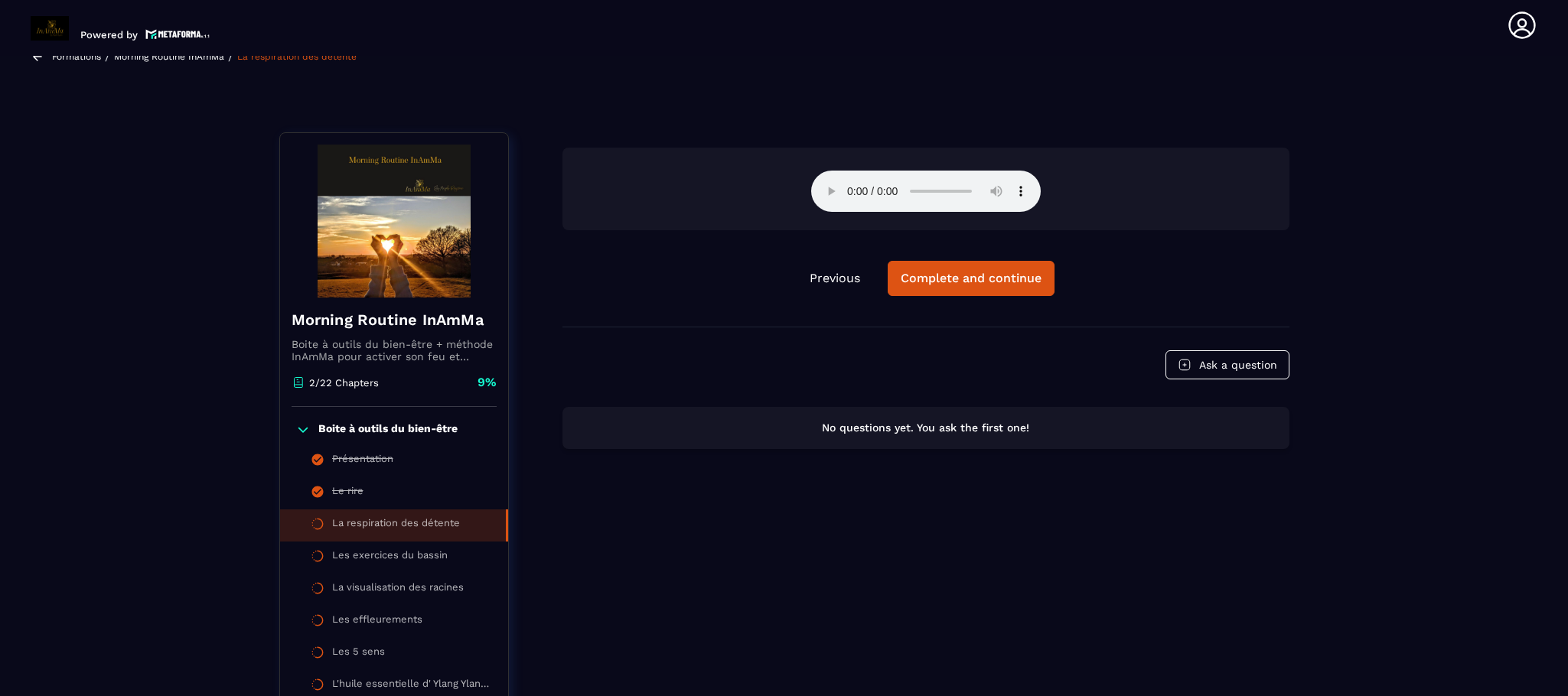
scroll to position [159, 0]
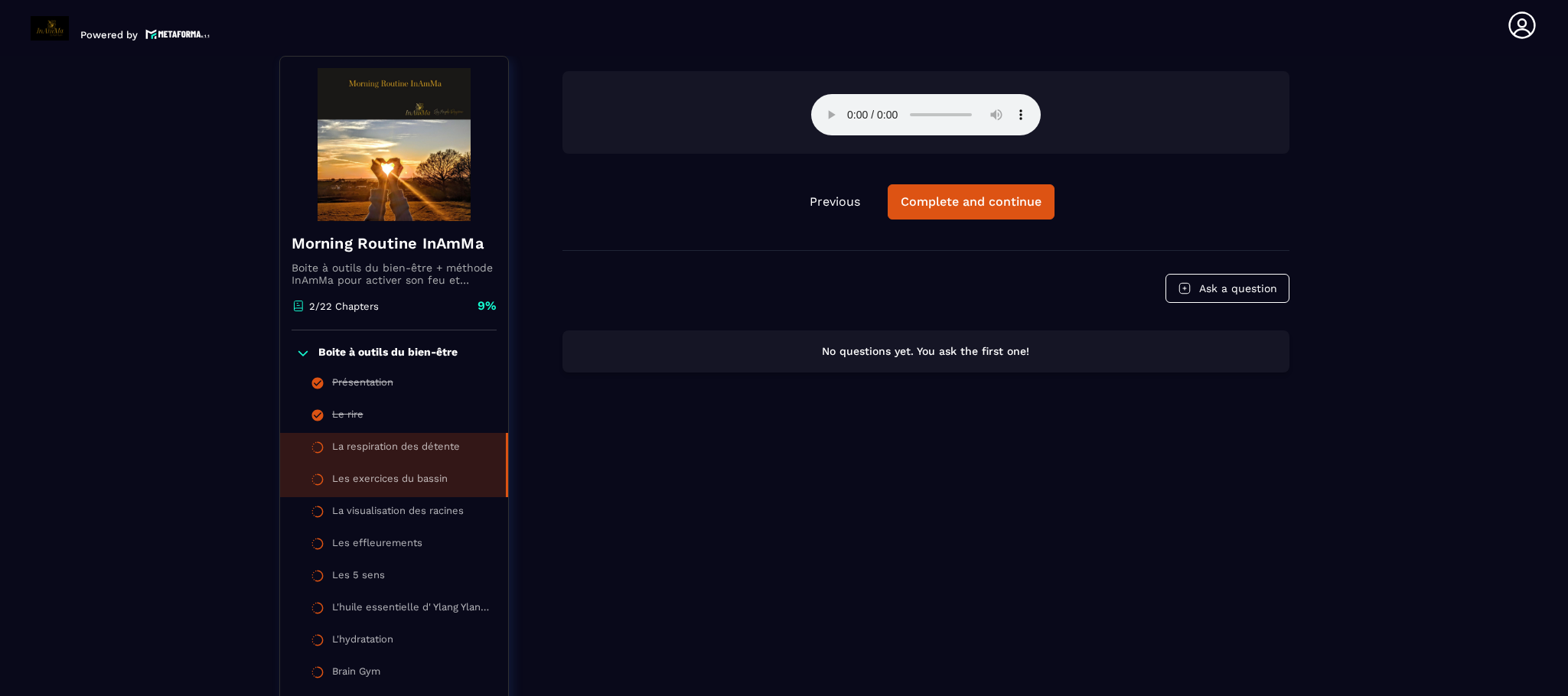
click at [421, 470] on li "Les exercices du bassin" at bounding box center [394, 481] width 228 height 32
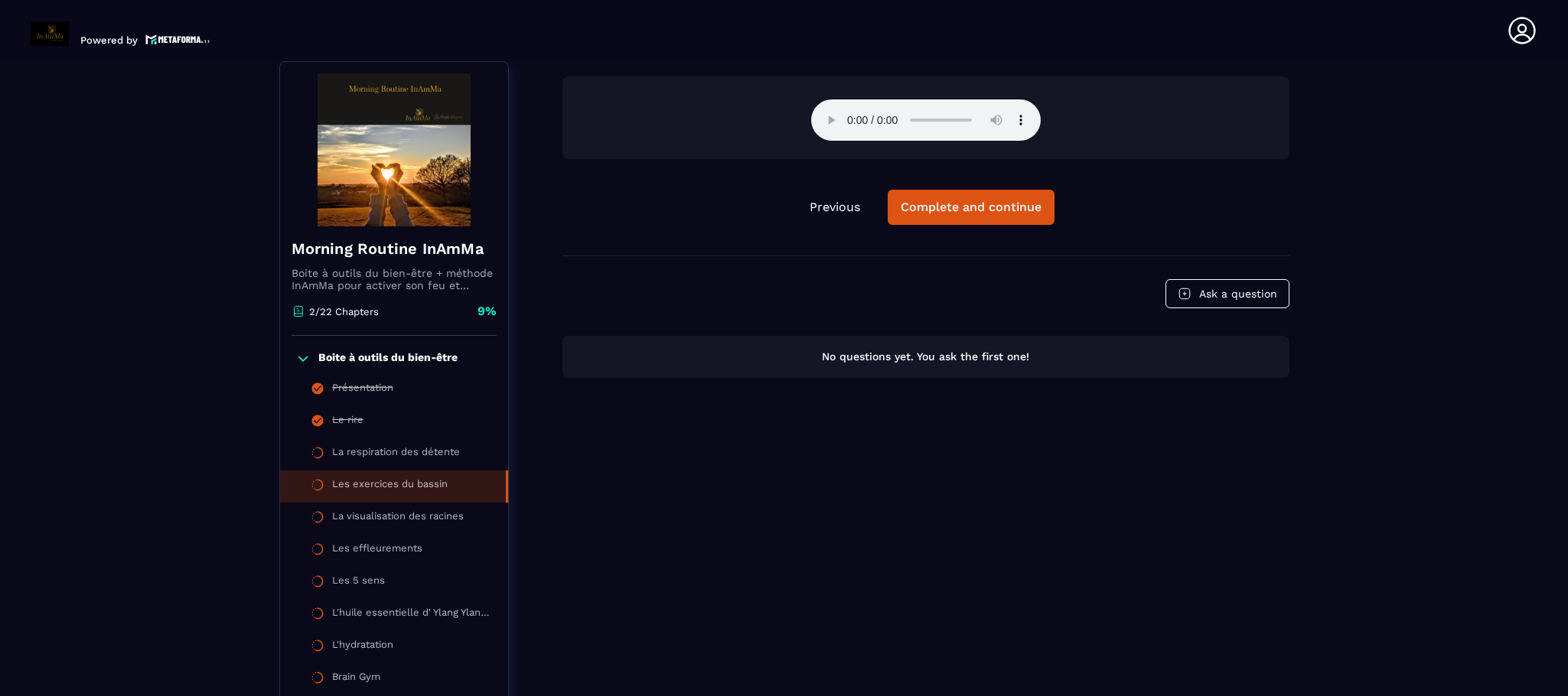
scroll to position [6, 0]
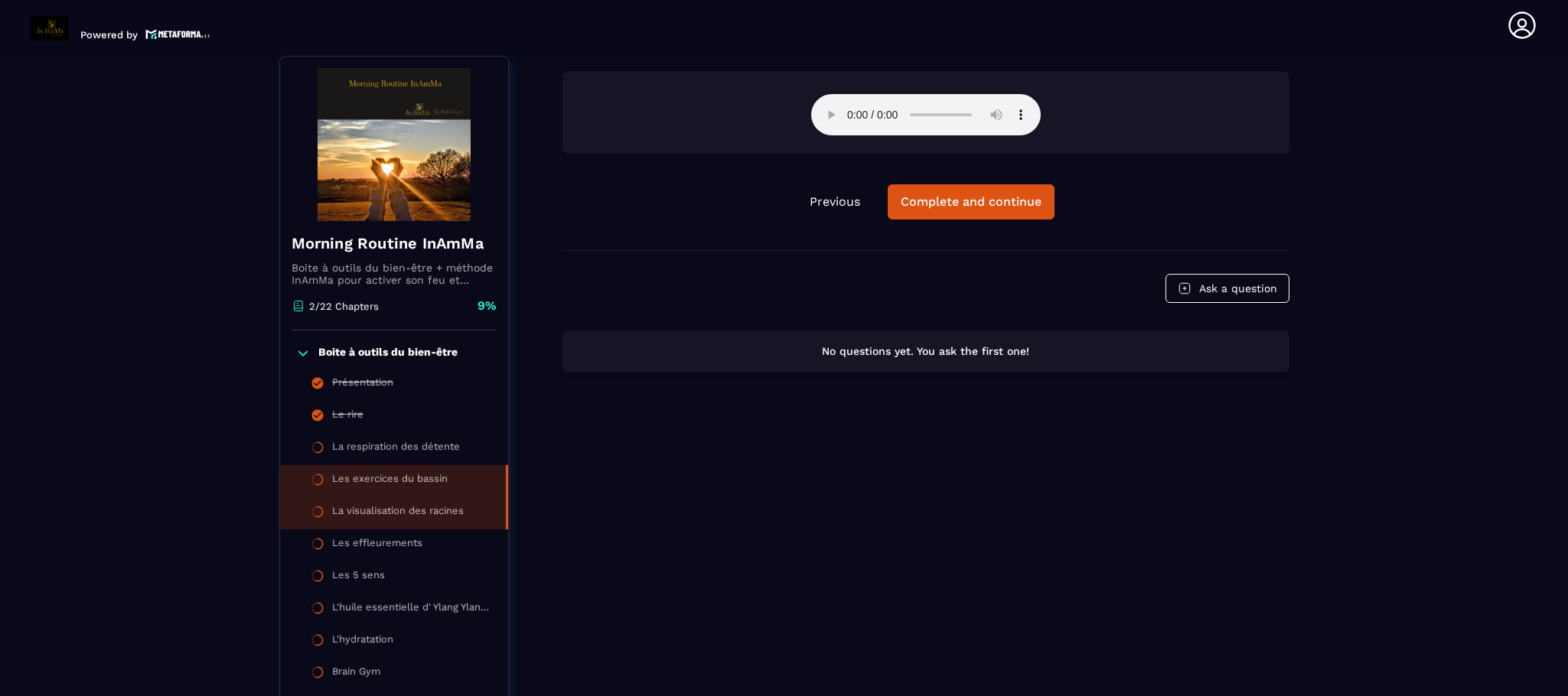
click at [441, 506] on div "La visualisation des racines" at bounding box center [398, 513] width 132 height 17
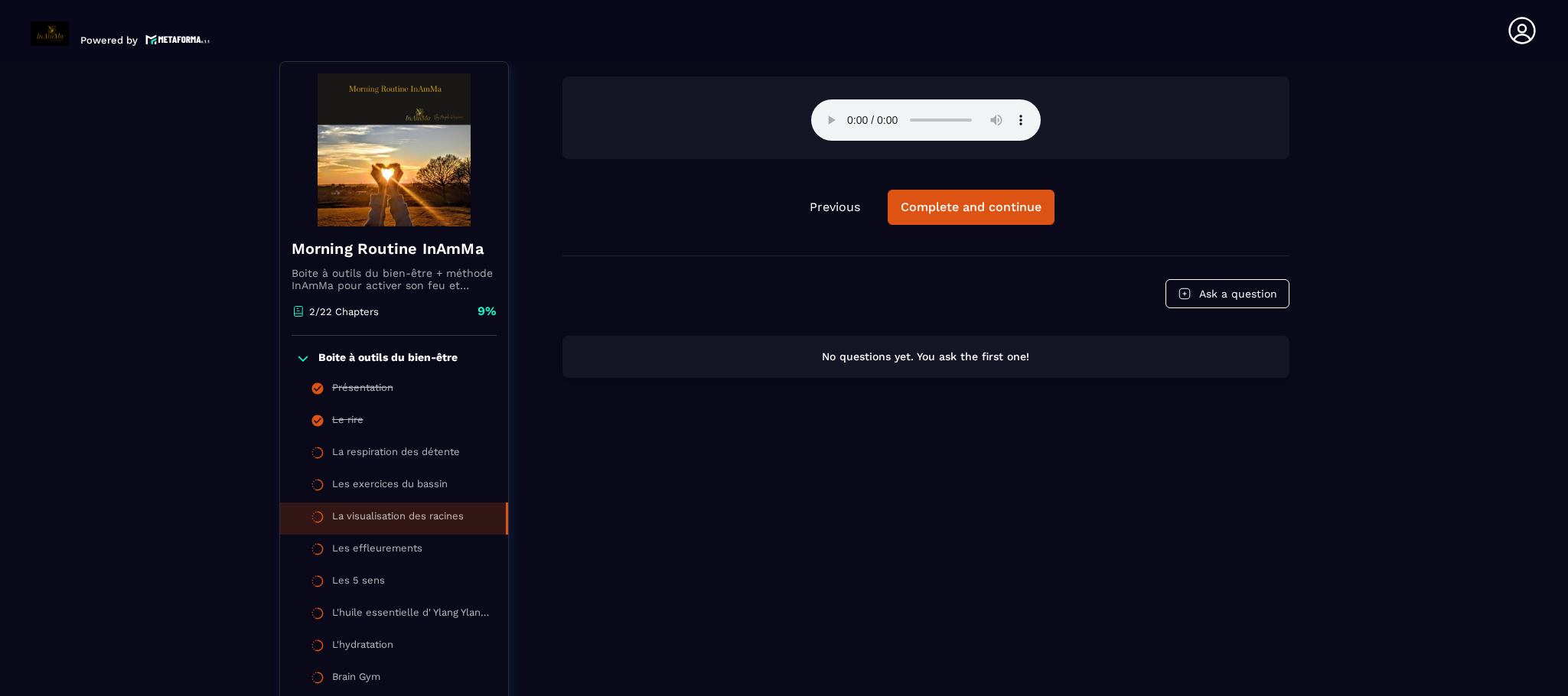
scroll to position [6, 0]
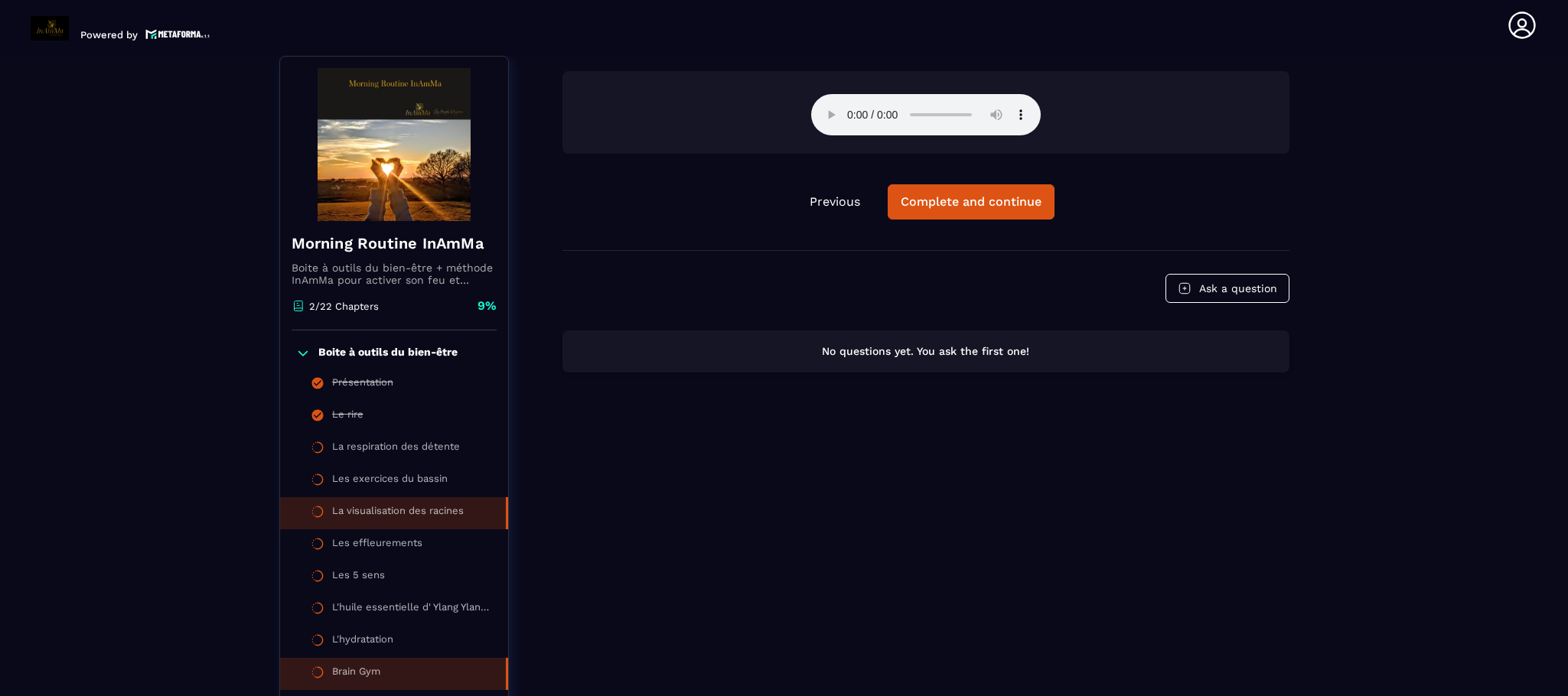
click at [358, 670] on div "Brain Gym" at bounding box center [356, 673] width 48 height 17
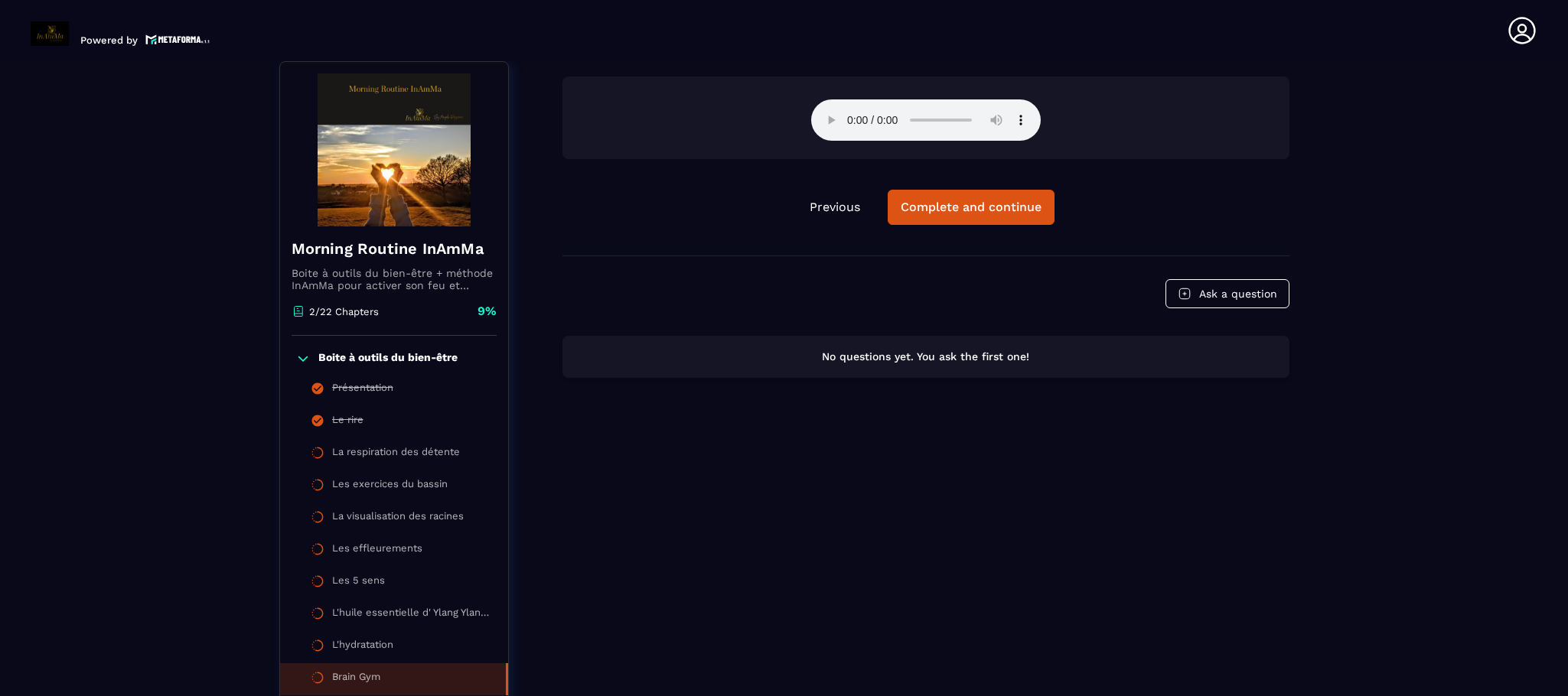
scroll to position [6, 0]
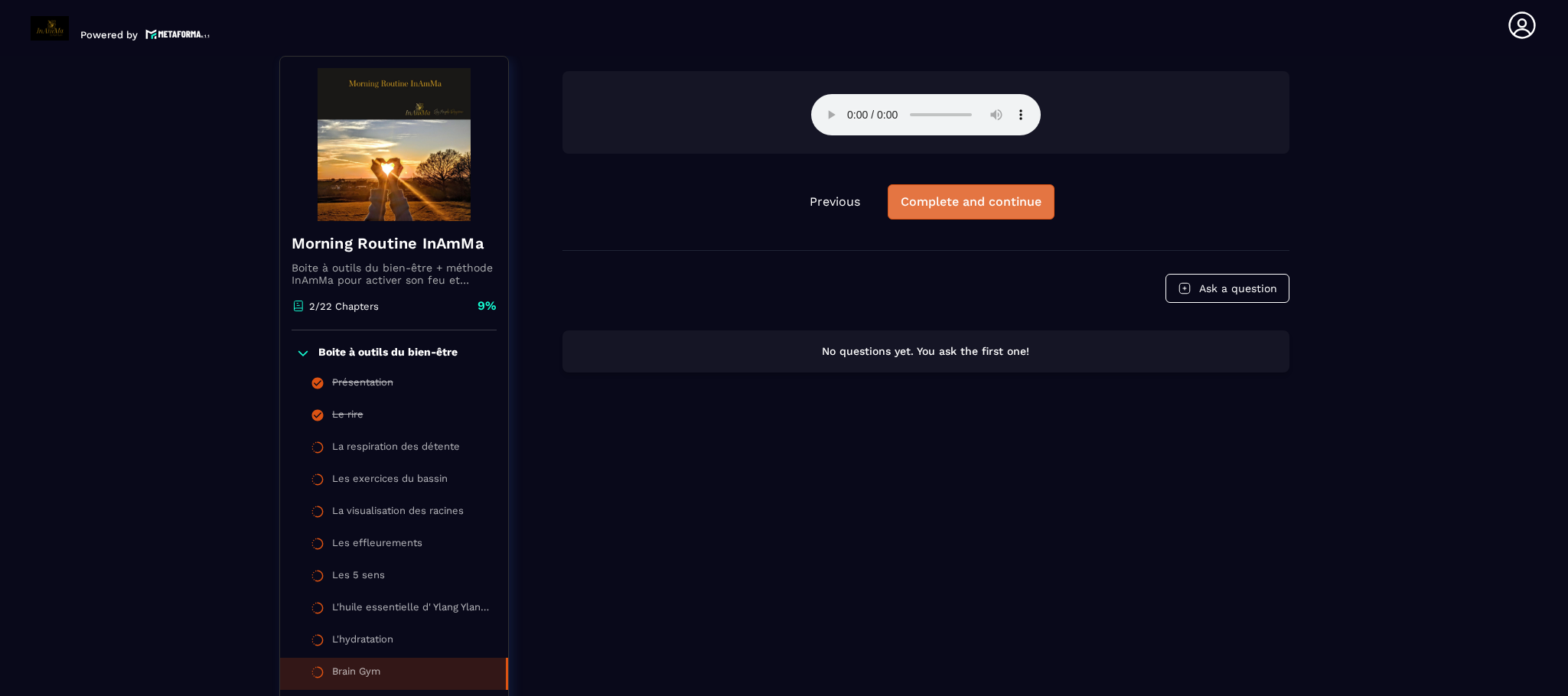
click at [962, 210] on button "Complete and continue" at bounding box center [970, 202] width 167 height 36
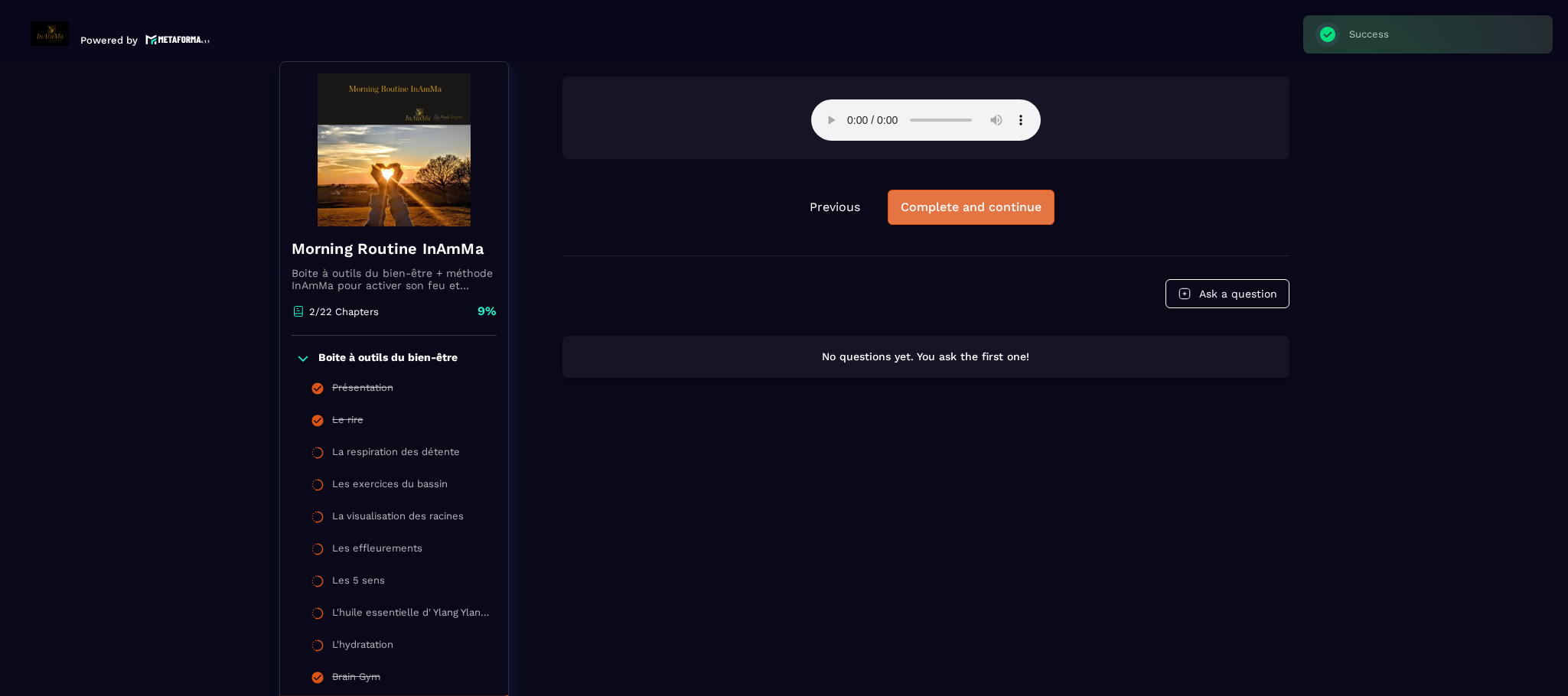
scroll to position [6, 0]
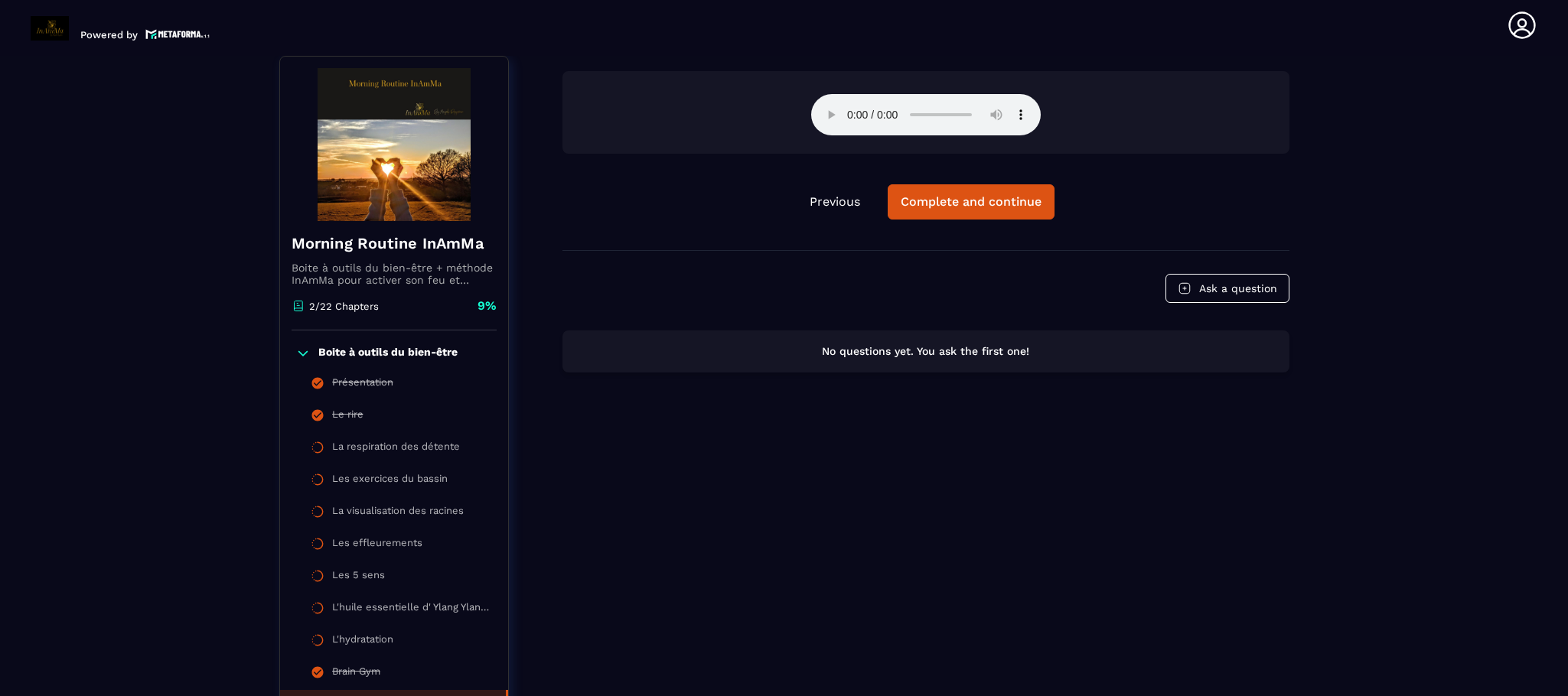
click at [565, 500] on div "Previous Complete and continue Ask a question No questions yet. You ask the fir…" at bounding box center [925, 466] width 727 height 819
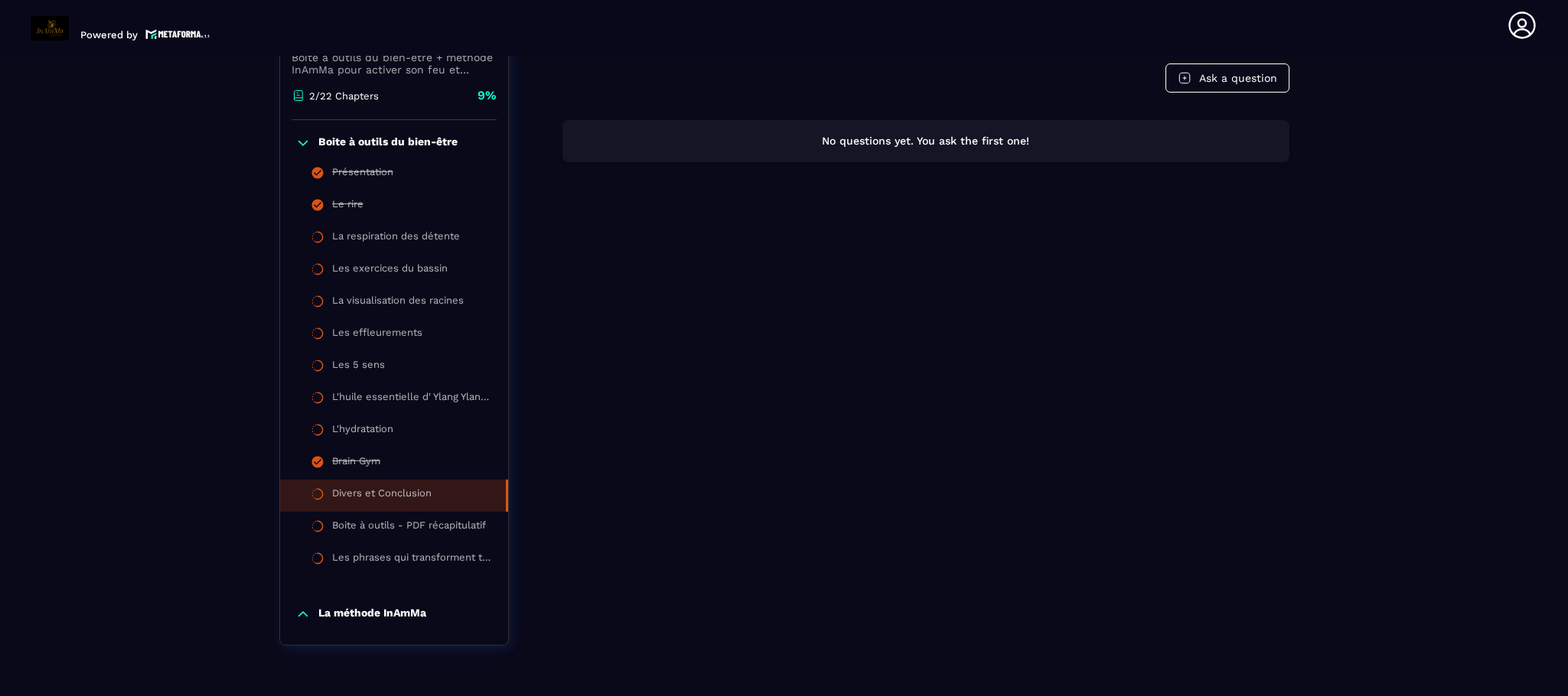
scroll to position [420, 0]
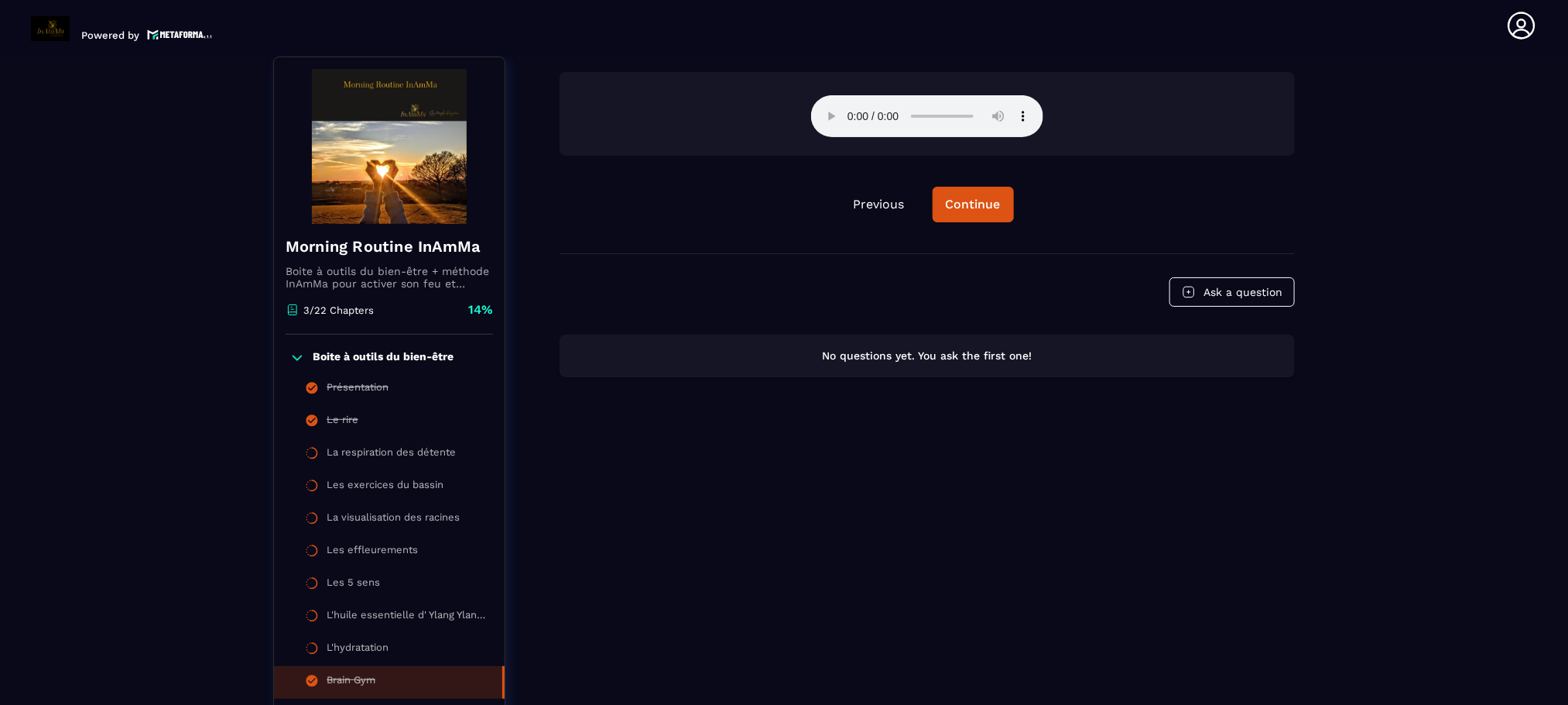
click at [1528, 17] on icon at bounding box center [1522, 26] width 31 height 31
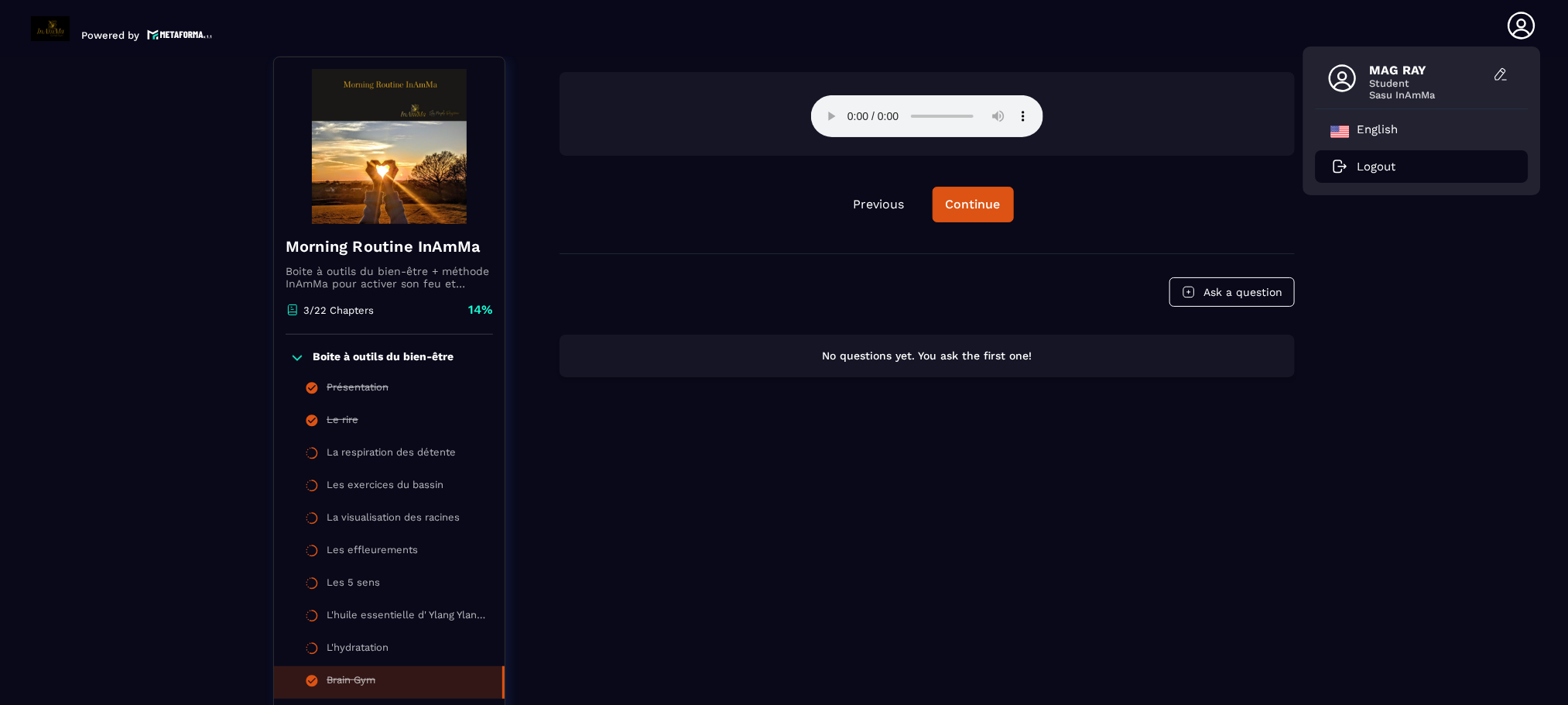
click at [1391, 173] on li "Logout" at bounding box center [1423, 166] width 213 height 33
